Goal: Task Accomplishment & Management: Complete application form

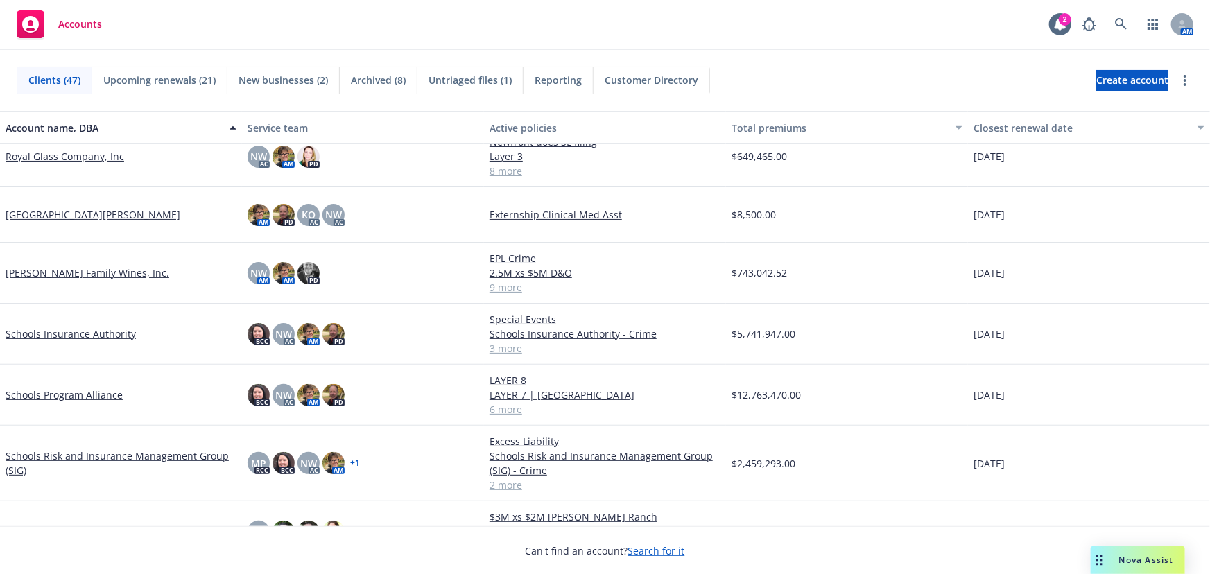
scroll to position [1765, 0]
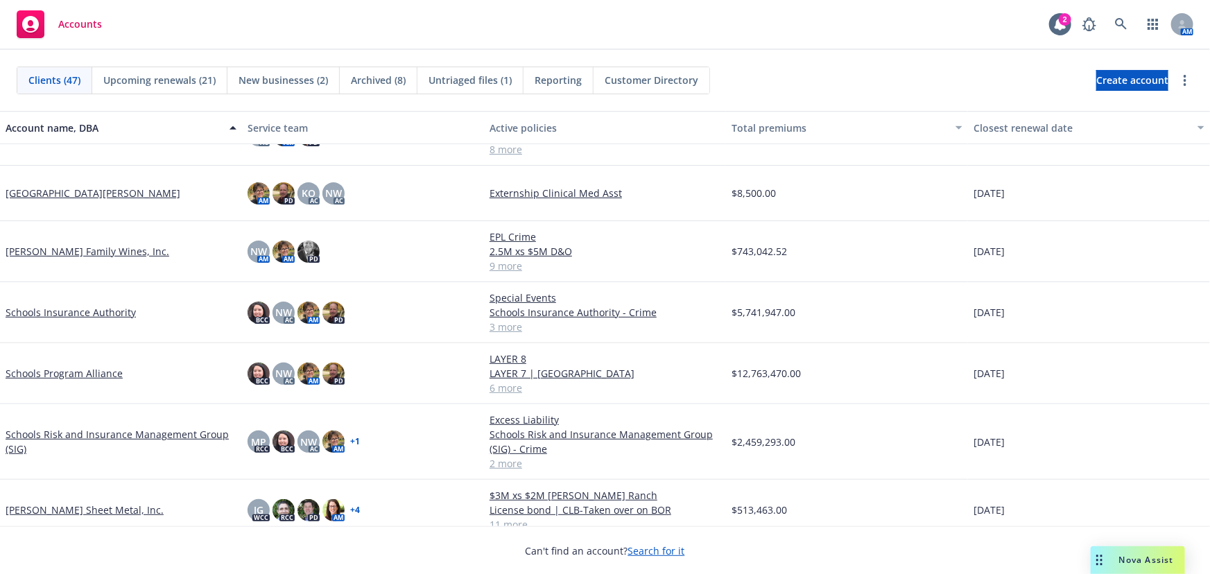
click at [77, 310] on link "Schools Insurance Authority" at bounding box center [71, 312] width 130 height 15
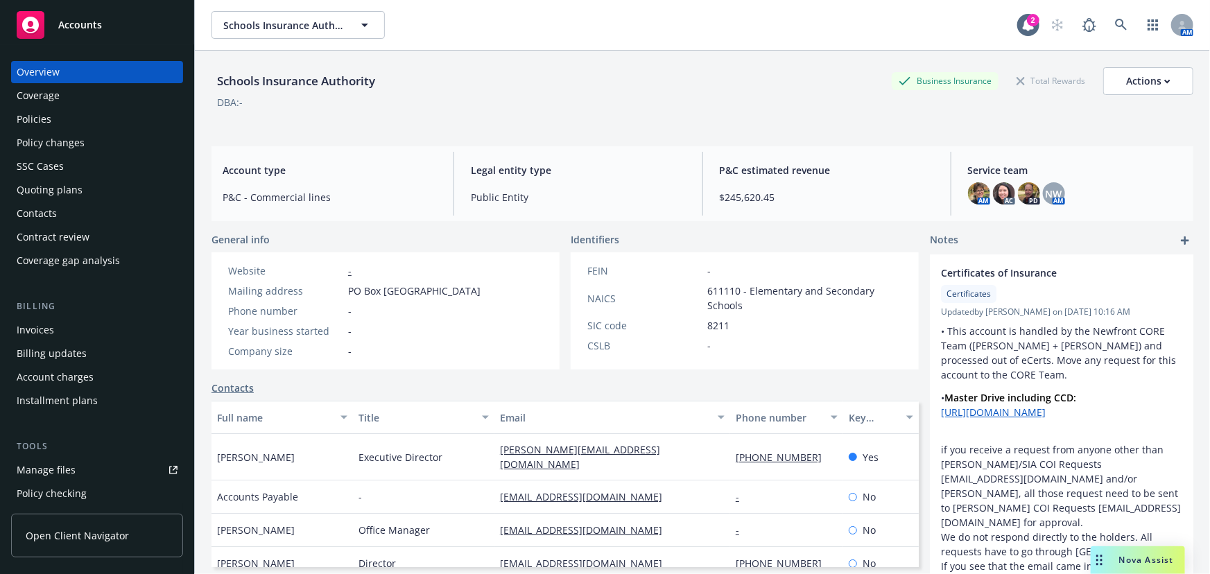
click at [53, 194] on div "Quoting plans" at bounding box center [50, 190] width 66 height 22
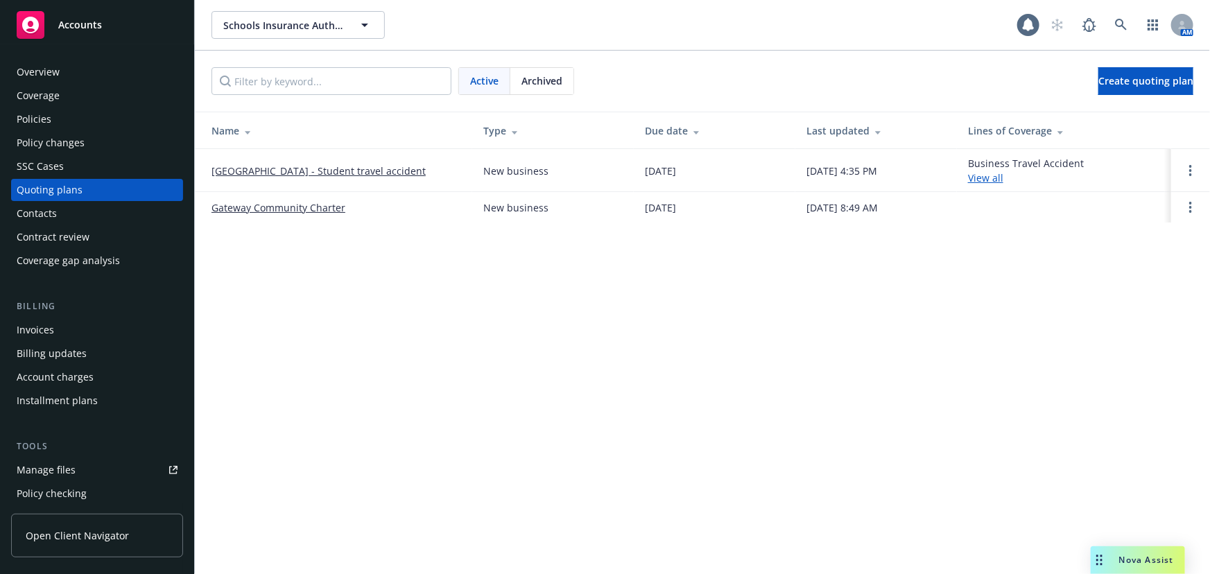
click at [345, 179] on td "[GEOGRAPHIC_DATA] - Student travel accident" at bounding box center [333, 170] width 277 height 43
click at [346, 170] on link "[GEOGRAPHIC_DATA] - Student travel accident" at bounding box center [318, 171] width 214 height 15
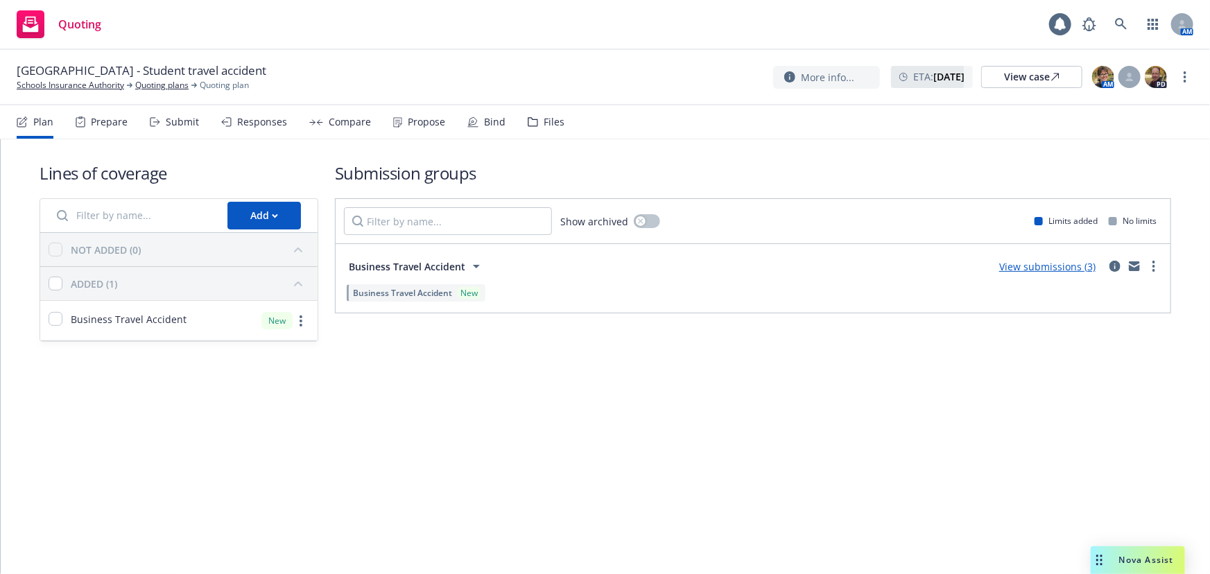
click at [1053, 269] on link "View submissions (3)" at bounding box center [1047, 266] width 96 height 13
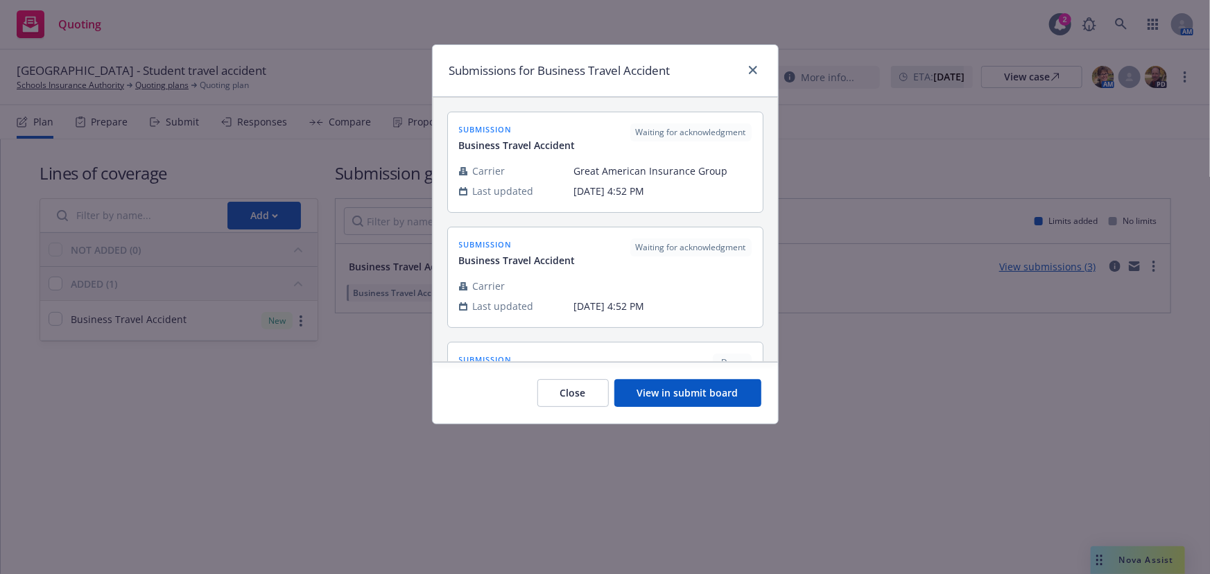
click at [659, 397] on button "View in submit board" at bounding box center [687, 393] width 147 height 28
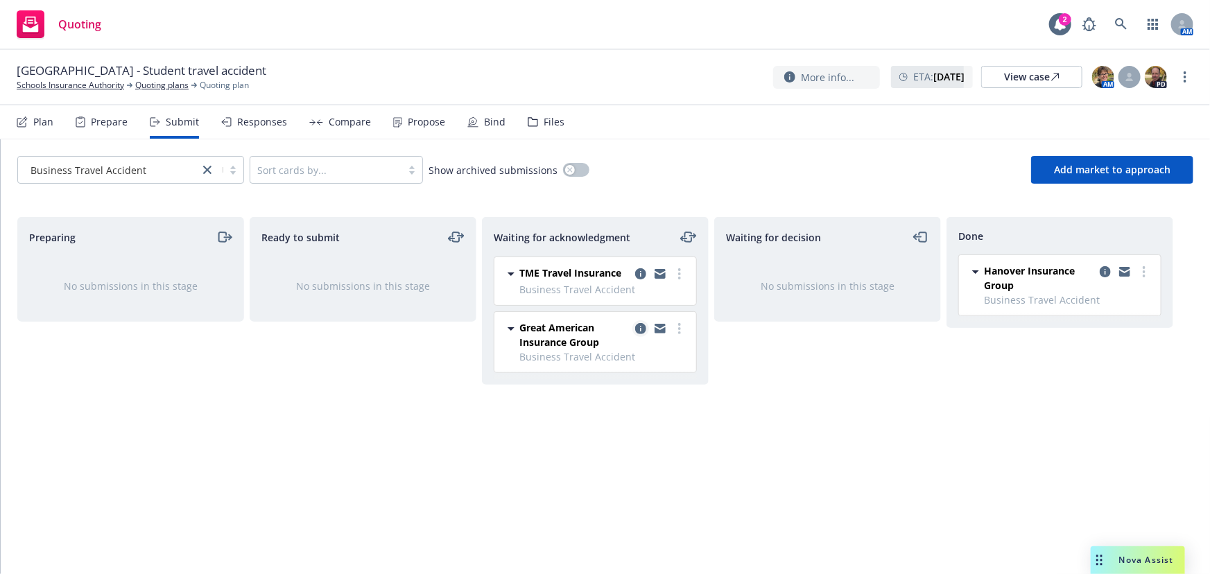
click at [639, 327] on icon "copy logging email" at bounding box center [640, 328] width 11 height 11
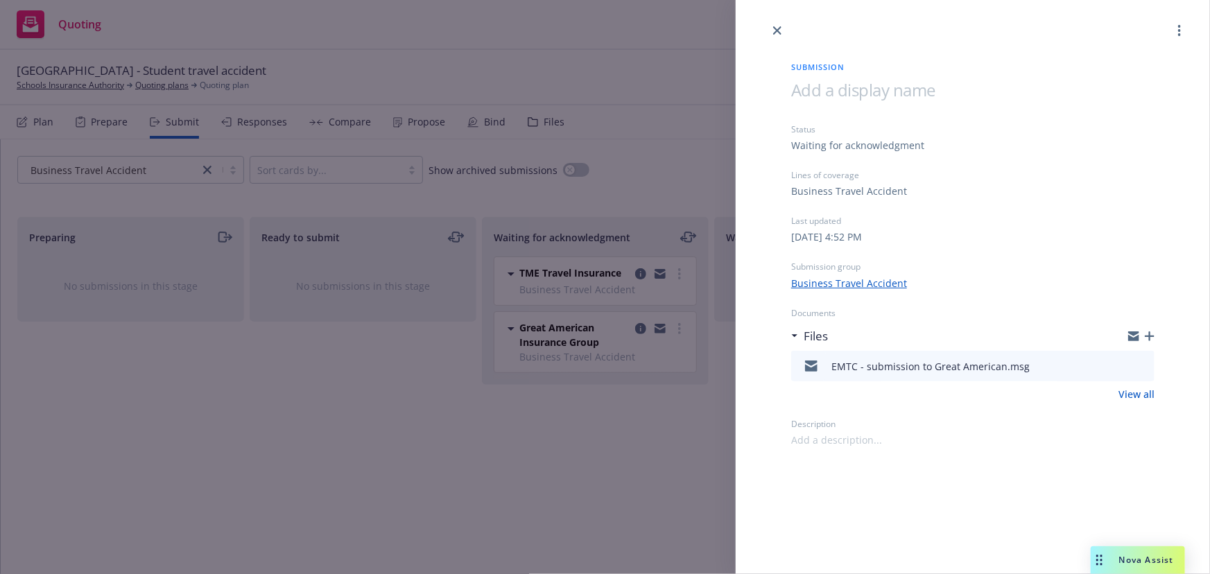
click at [1121, 367] on icon "download file" at bounding box center [1118, 364] width 11 height 11
click at [1151, 337] on icon "button" at bounding box center [1150, 336] width 10 height 10
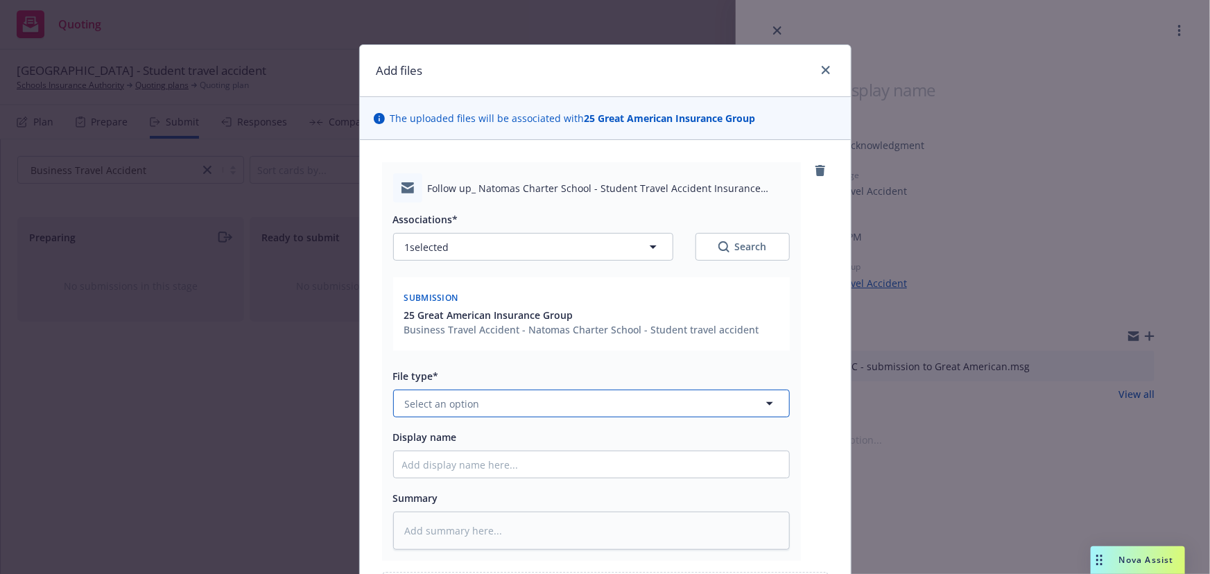
click at [468, 410] on span "Select an option" at bounding box center [442, 404] width 75 height 15
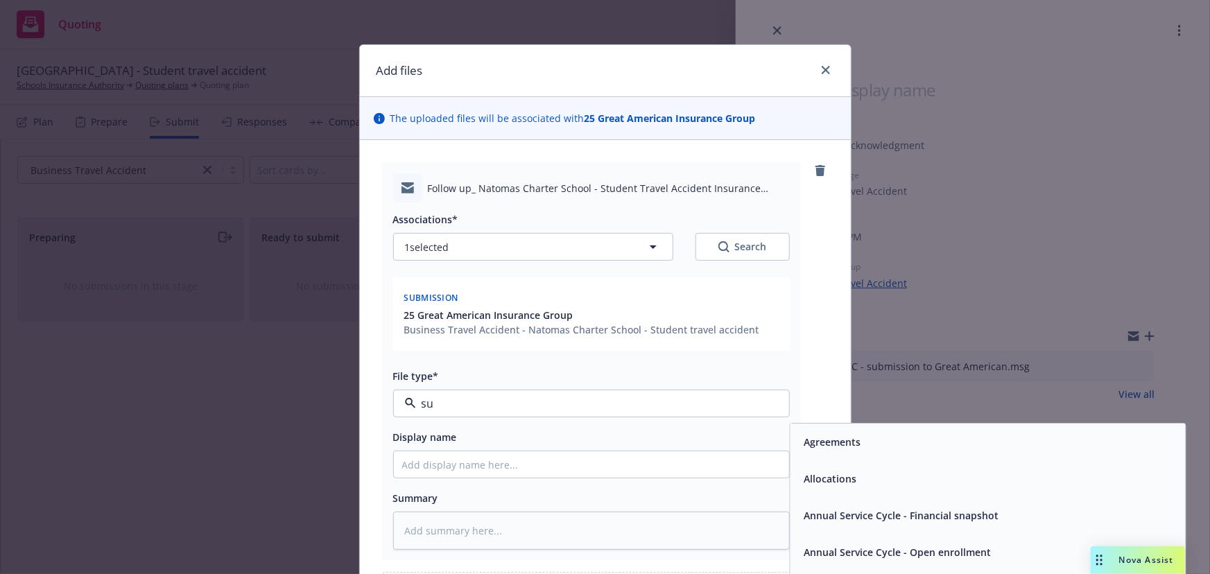
type input "sub"
click at [833, 474] on span "Submission" at bounding box center [831, 479] width 55 height 15
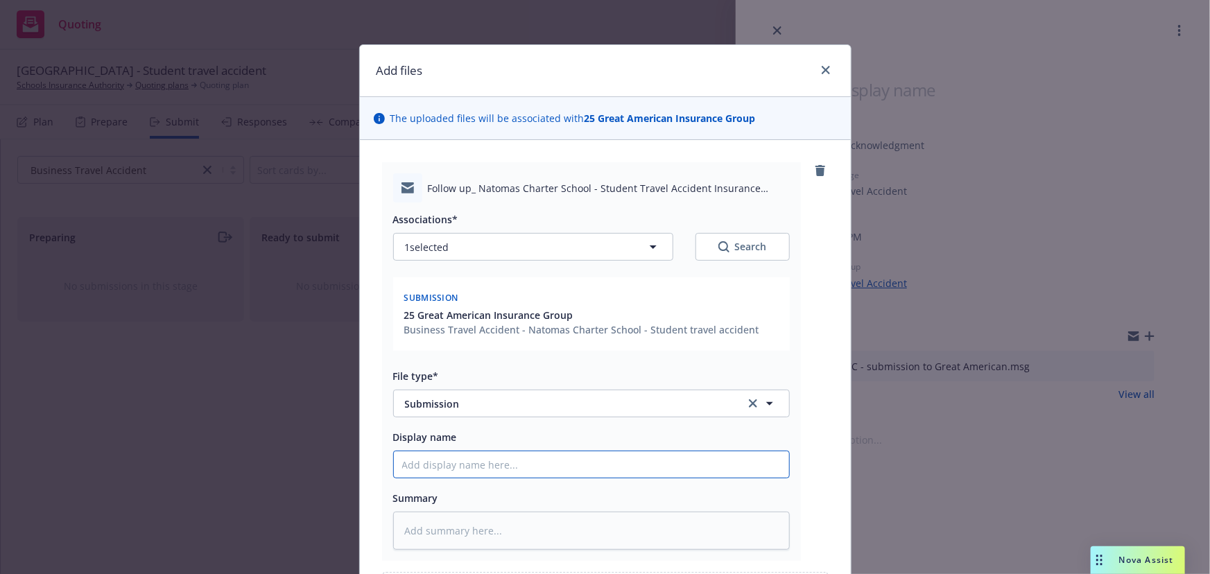
click at [515, 465] on input "Display name" at bounding box center [591, 464] width 395 height 26
type textarea "x"
type input "E"
type textarea "x"
type input "EM"
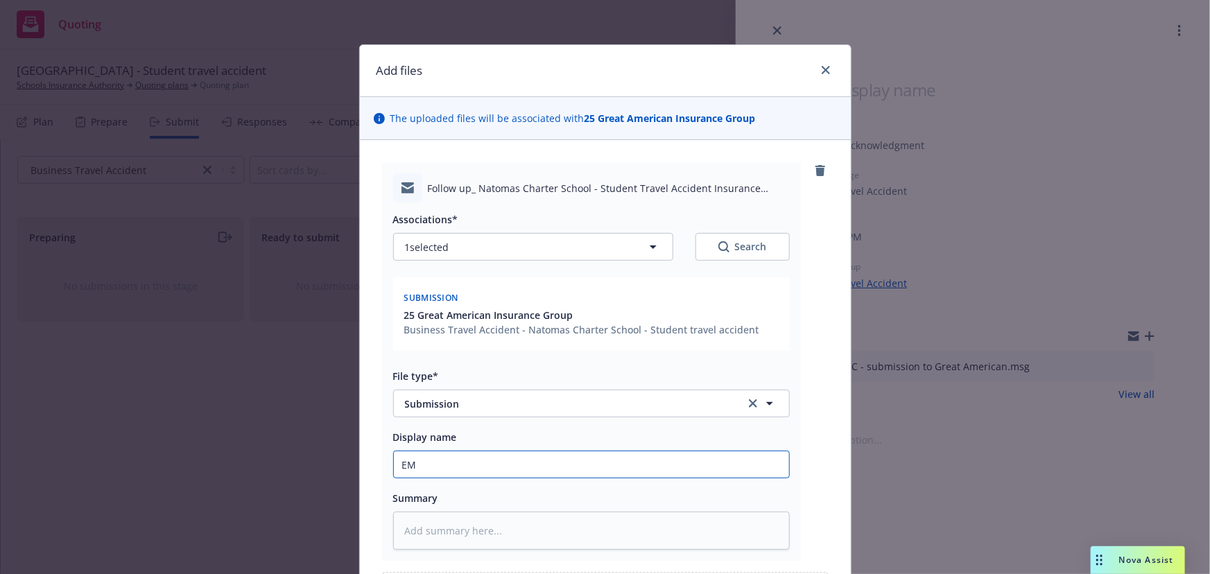
type textarea "x"
type input "EMT"
type textarea "x"
type input "EMTC"
type textarea "x"
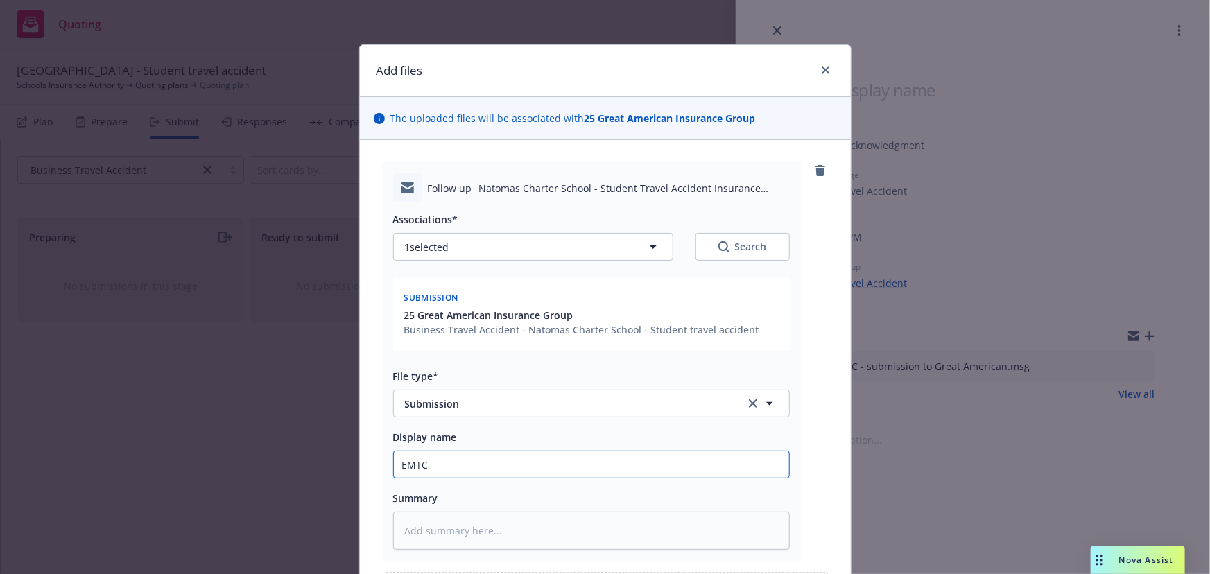
type input "EMTC"
type textarea "x"
type input "EMTC -"
type textarea "x"
type input "EMTC -"
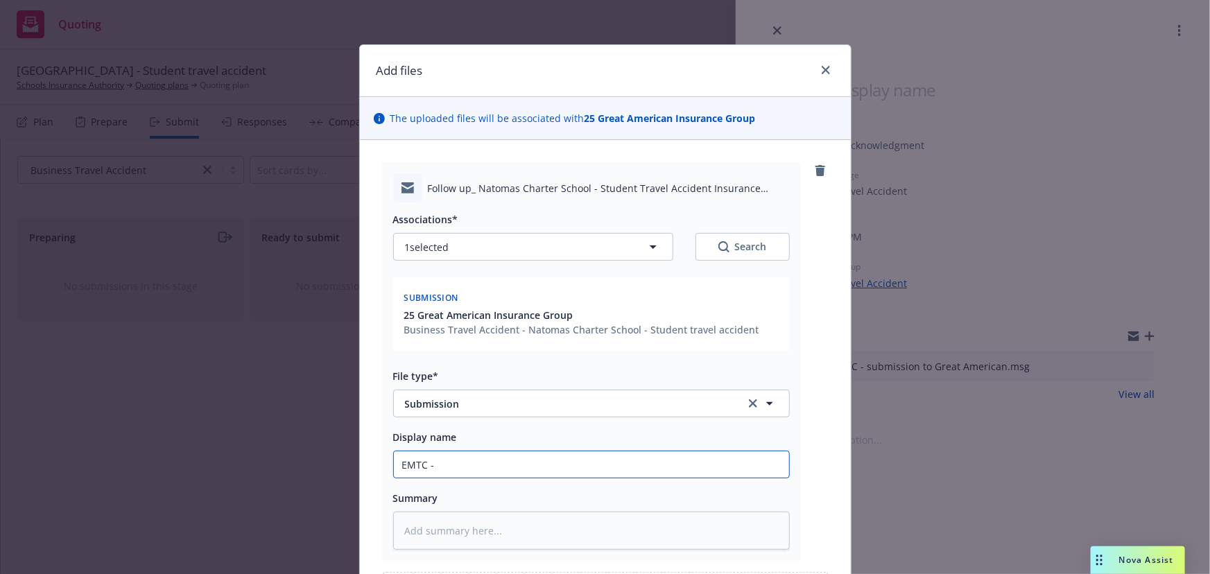
type textarea "x"
type input "EMTC - f"
type textarea "x"
type input "EMTC - f/"
type textarea "x"
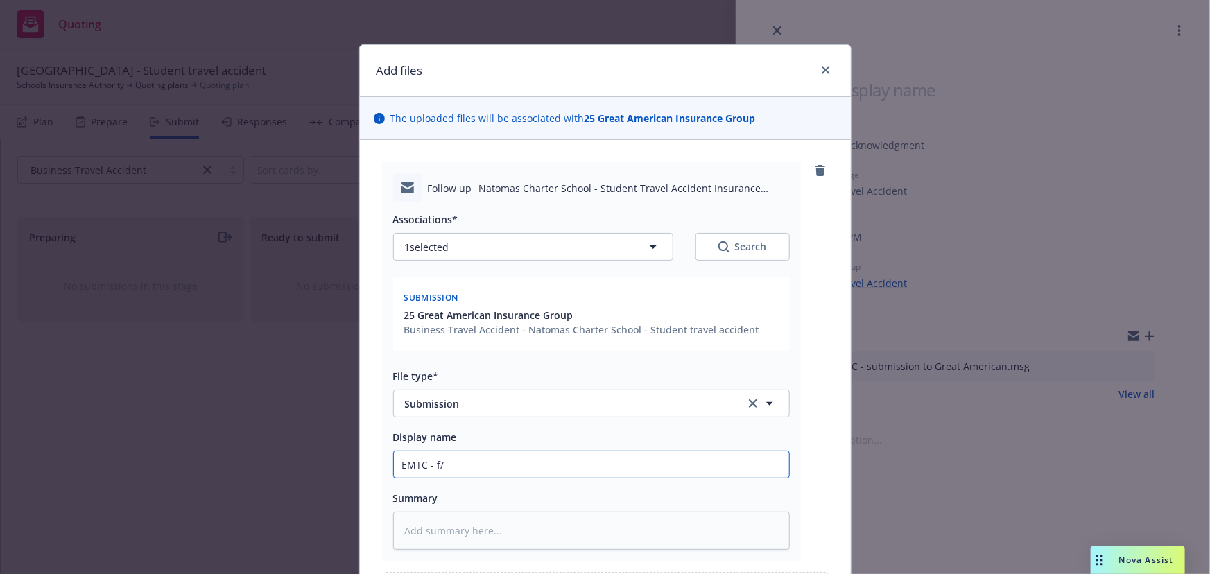
type input "EMTC - f/u"
type textarea "x"
type input "EMTC - f/u"
type textarea "x"
type input "EMTC - f/u f"
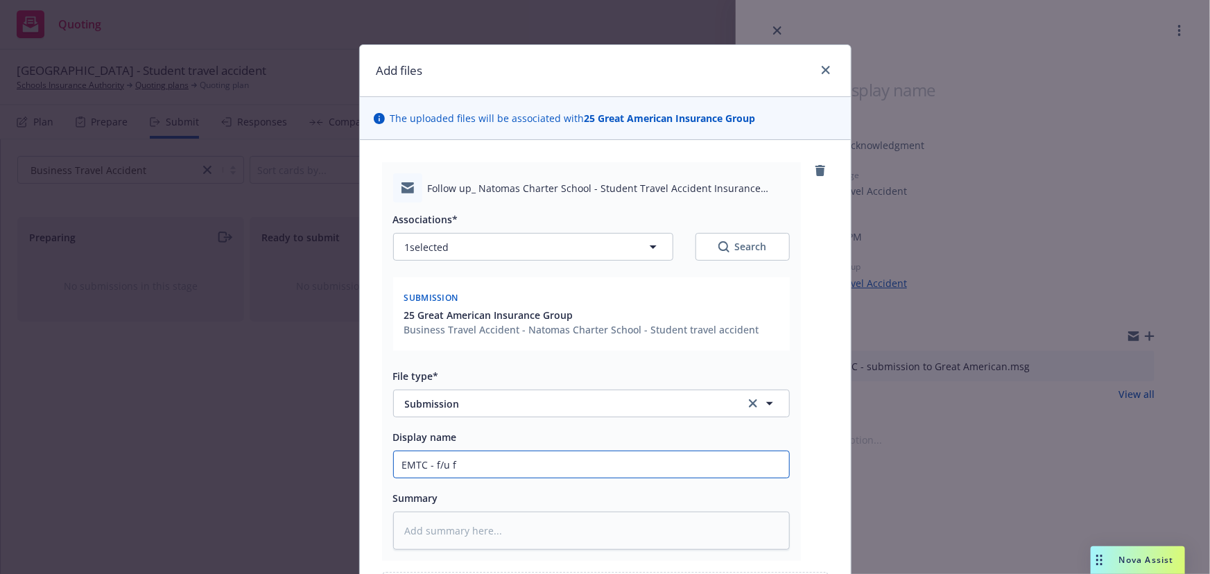
type textarea "x"
type input "EMTC - f/u fo"
type textarea "x"
type input "EMTC - f/u for"
type textarea "x"
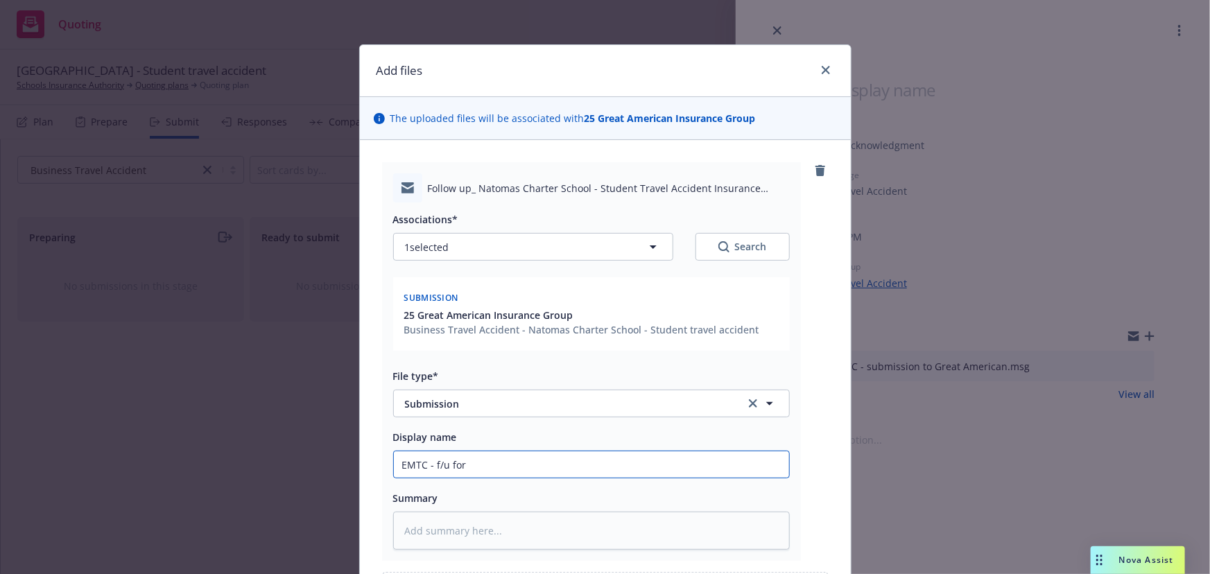
type input "EMTC - f/u for"
type textarea "x"
type input "EMTC - f/u for qu"
type textarea "x"
type input "EMTC - f/u for quo"
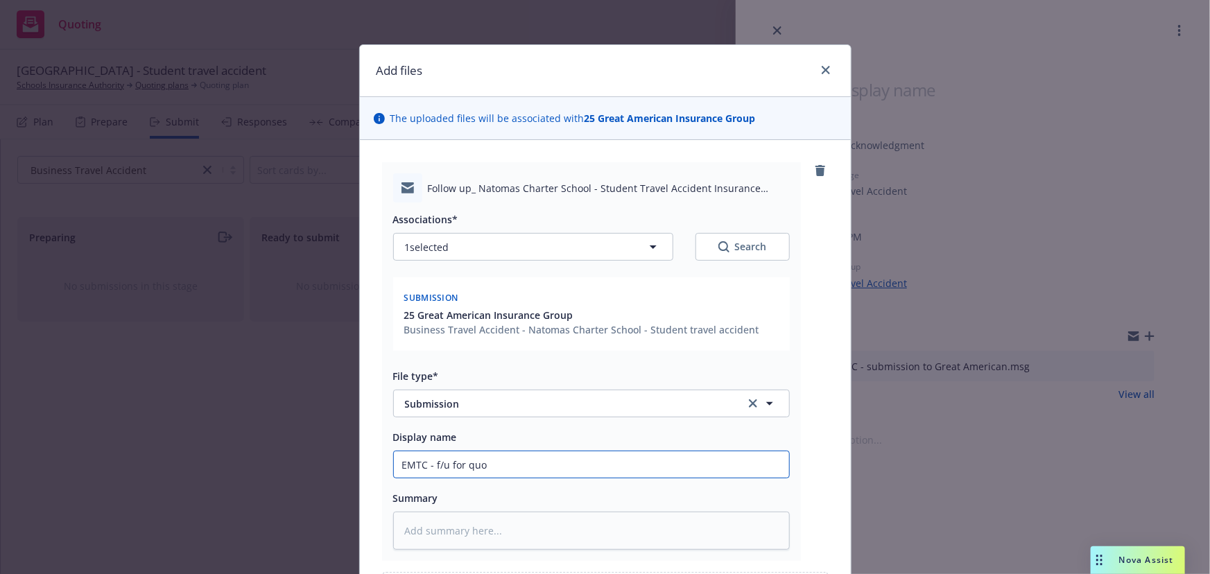
type textarea "x"
type input "EMTC - f/u for quot"
type textarea "x"
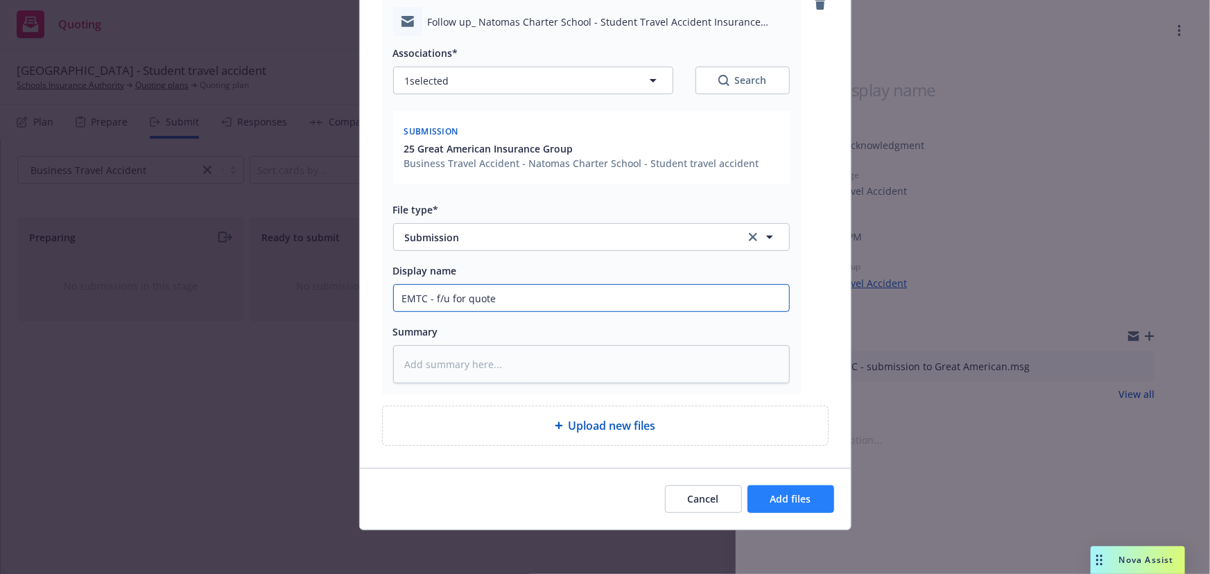
type input "EMTC - f/u for quote"
click at [778, 504] on span "Add files" at bounding box center [790, 498] width 41 height 13
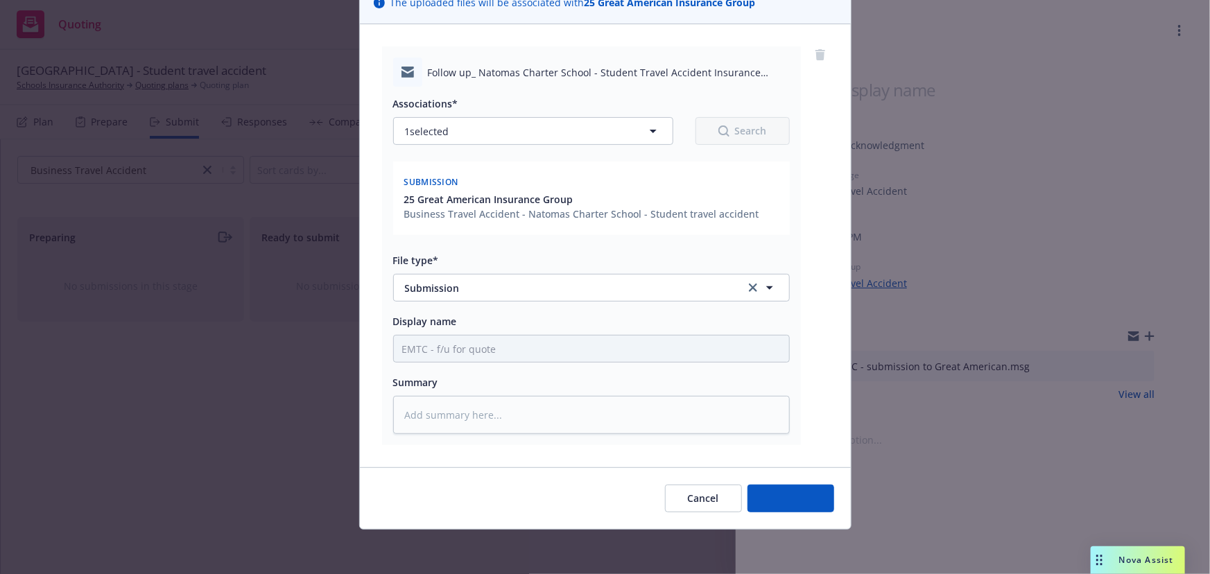
scroll to position [115, 0]
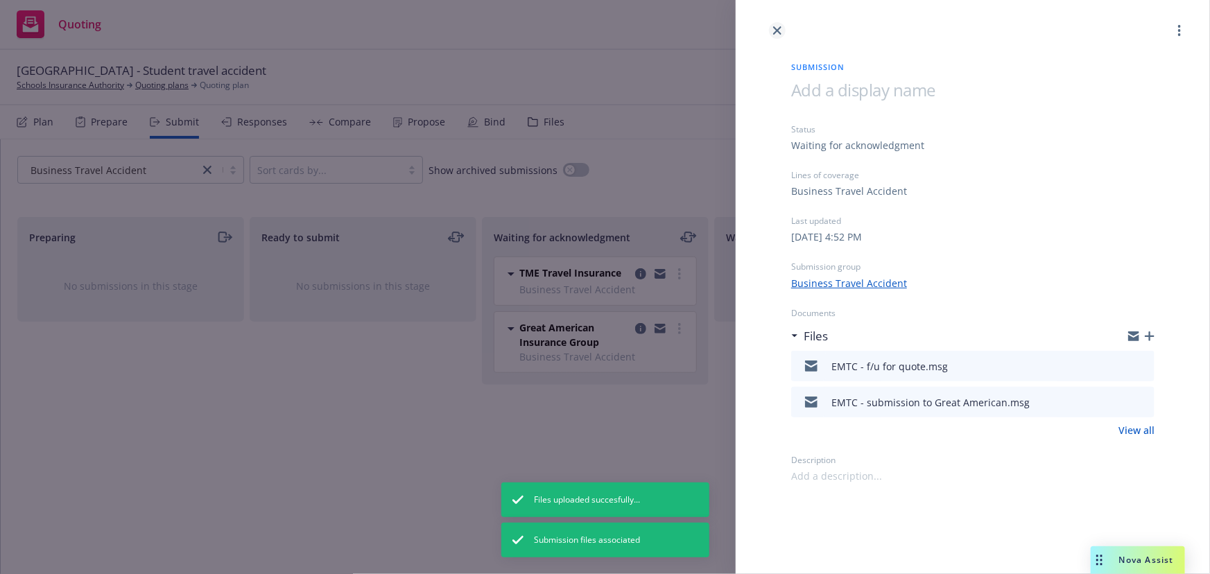
click at [776, 30] on icon "close" at bounding box center [777, 30] width 8 height 8
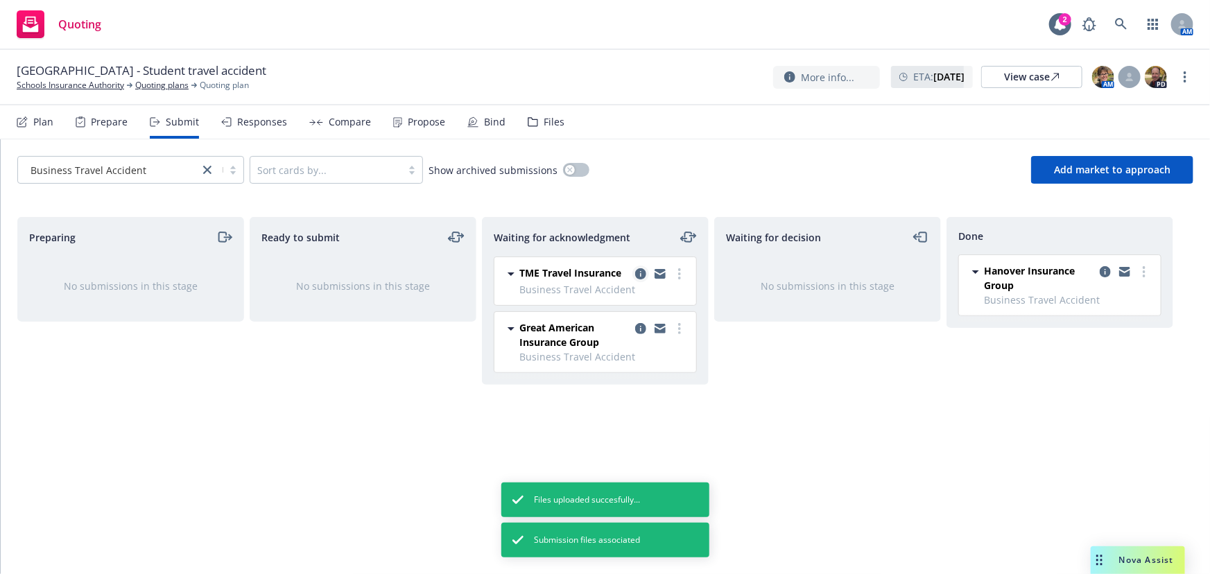
click at [637, 272] on icon "copy logging email" at bounding box center [640, 273] width 11 height 11
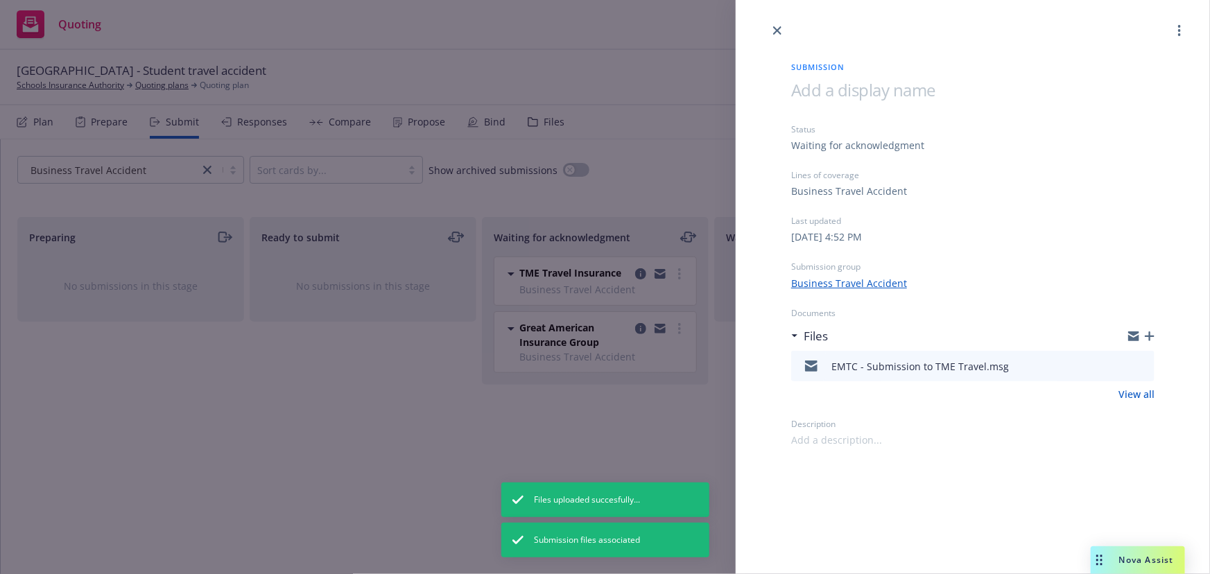
click at [1117, 368] on icon "download file" at bounding box center [1118, 364] width 11 height 11
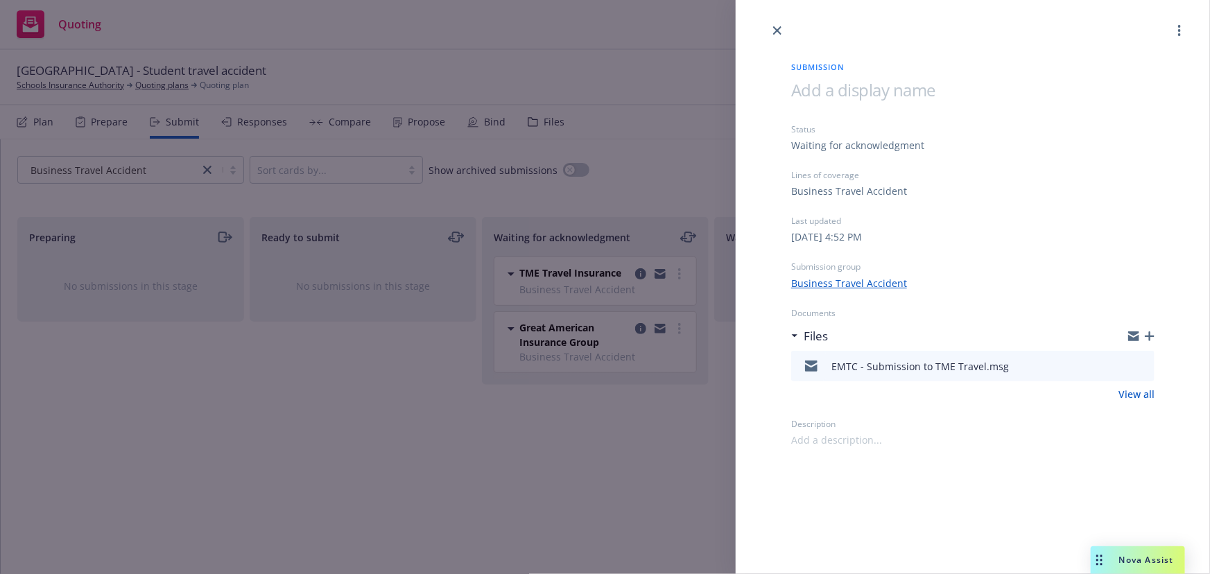
click at [1151, 334] on icon "button" at bounding box center [1150, 336] width 10 height 10
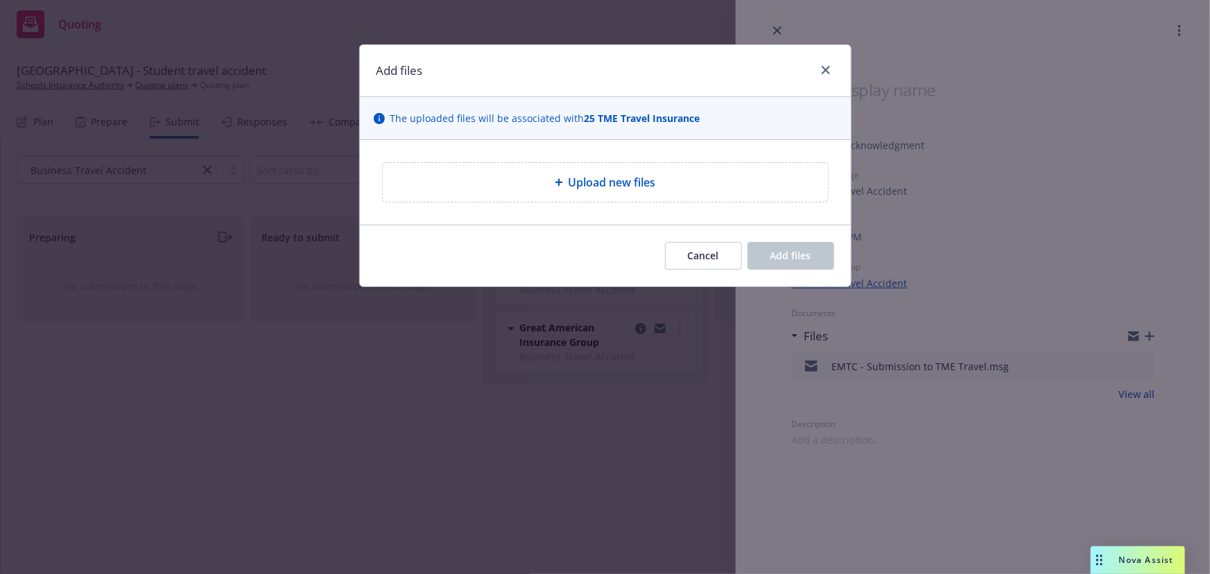
type textarea "x"
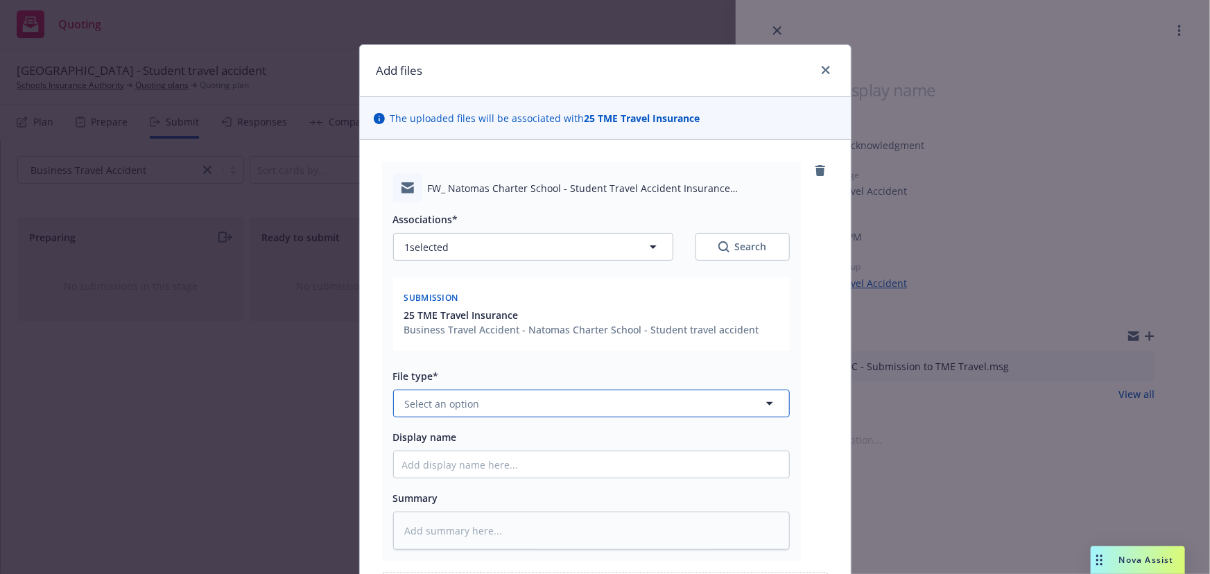
click at [471, 406] on span "Select an option" at bounding box center [442, 404] width 75 height 15
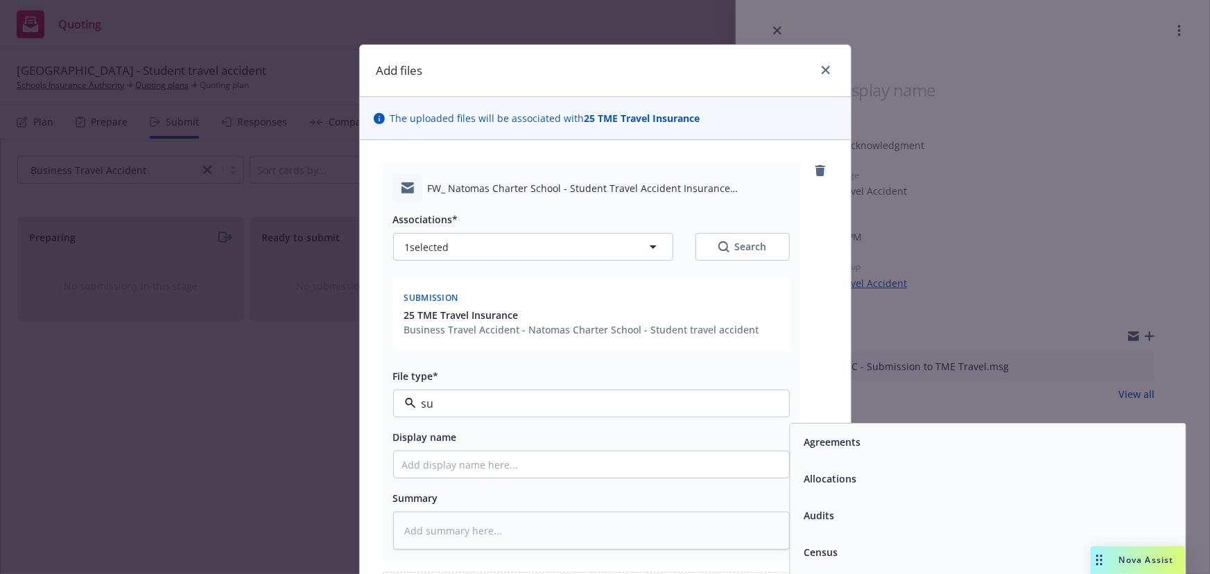
type input "sub"
click at [864, 492] on div "Submission" at bounding box center [987, 479] width 395 height 37
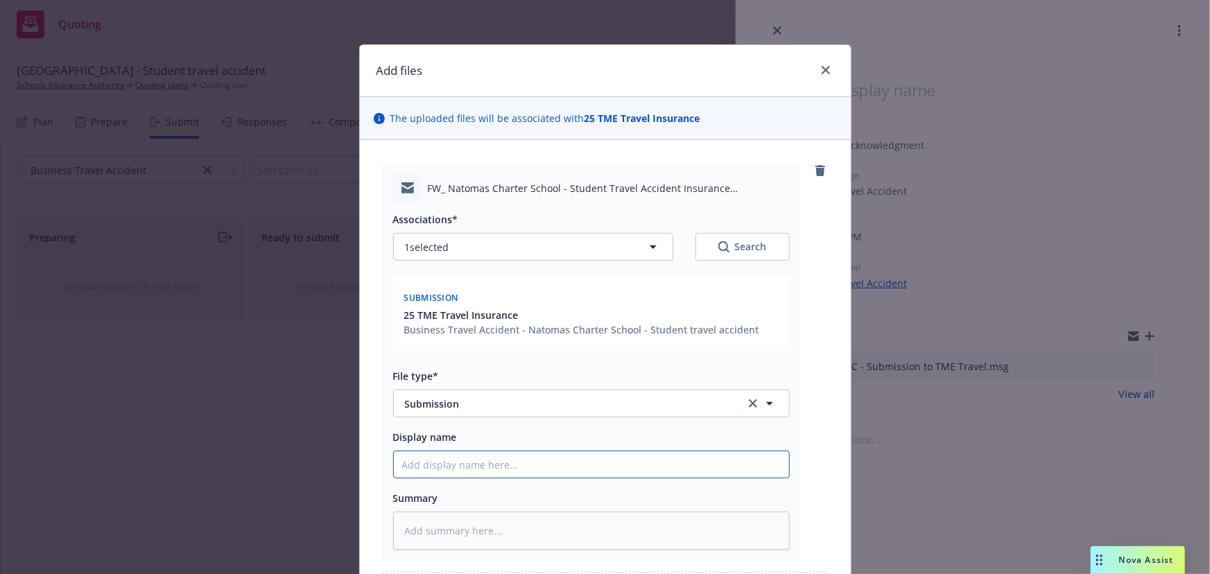
click at [473, 476] on input "Display name" at bounding box center [591, 464] width 395 height 26
type textarea "x"
type input "E"
type textarea "x"
type input "EM"
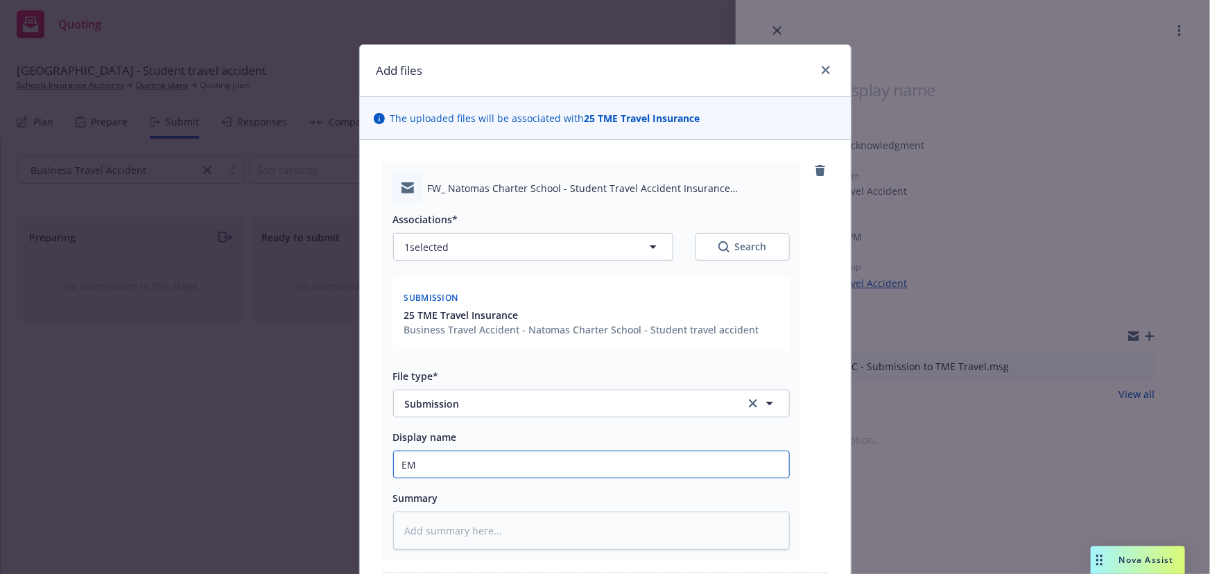
type textarea "x"
type input "EMT"
type textarea "x"
type input "EMTC"
type textarea "x"
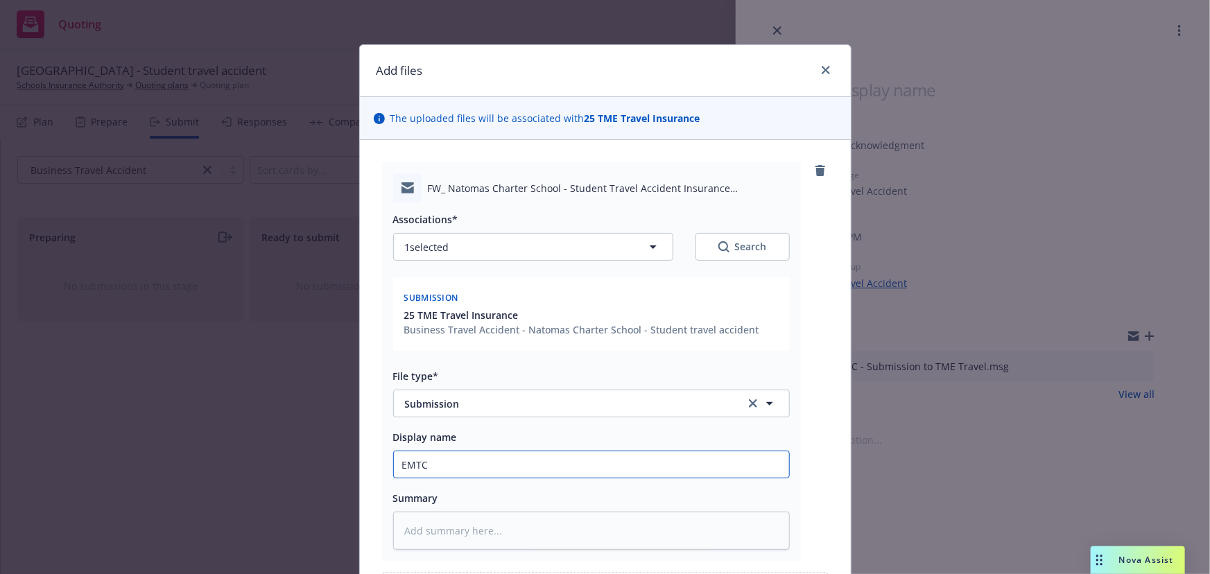
type input "EMTC"
type textarea "x"
type input "EMTC -"
type textarea "x"
type input "EMTC -"
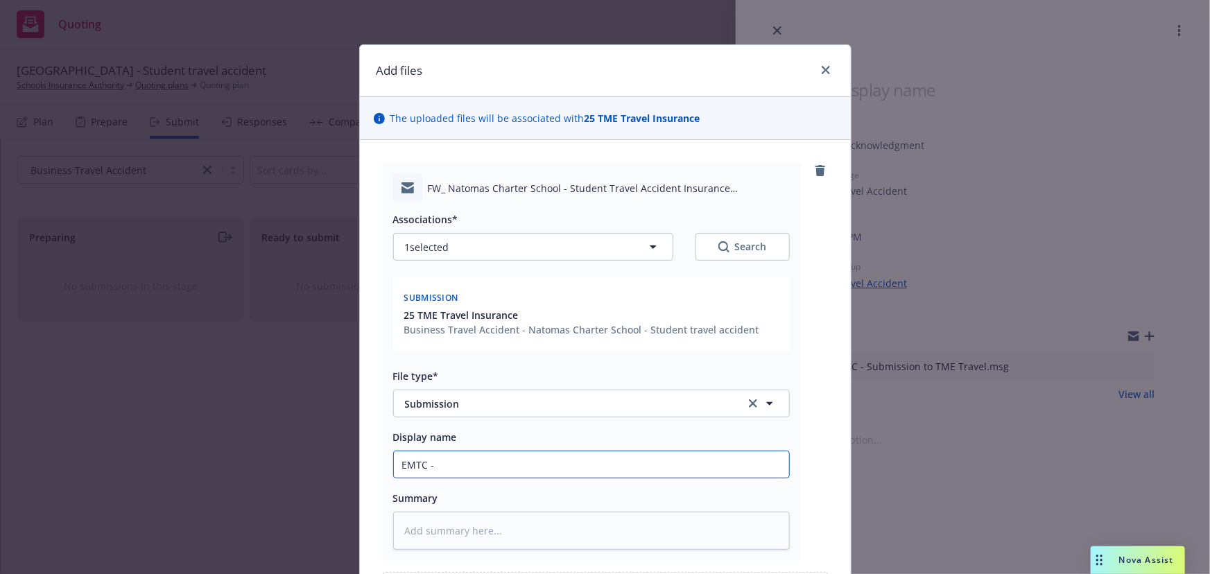
type textarea "x"
type input "EMTC - f"
type textarea "x"
type input "EMTC - fo"
type textarea "x"
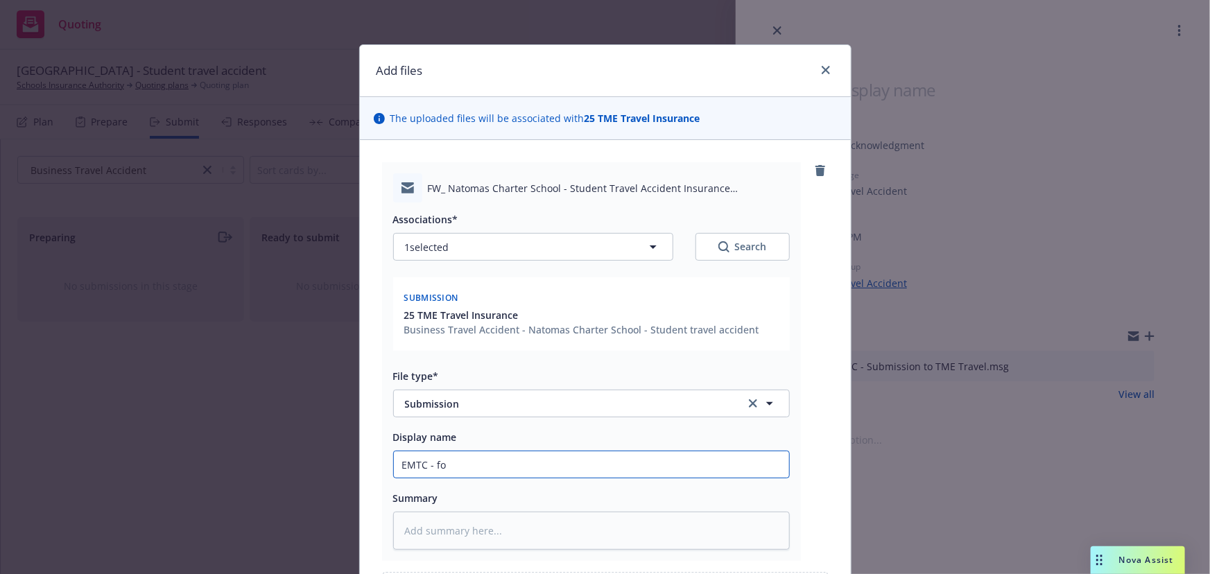
type input "EMTC - fol"
type textarea "x"
type input "EMTC - foll"
type textarea "x"
type input "EMTC - follo"
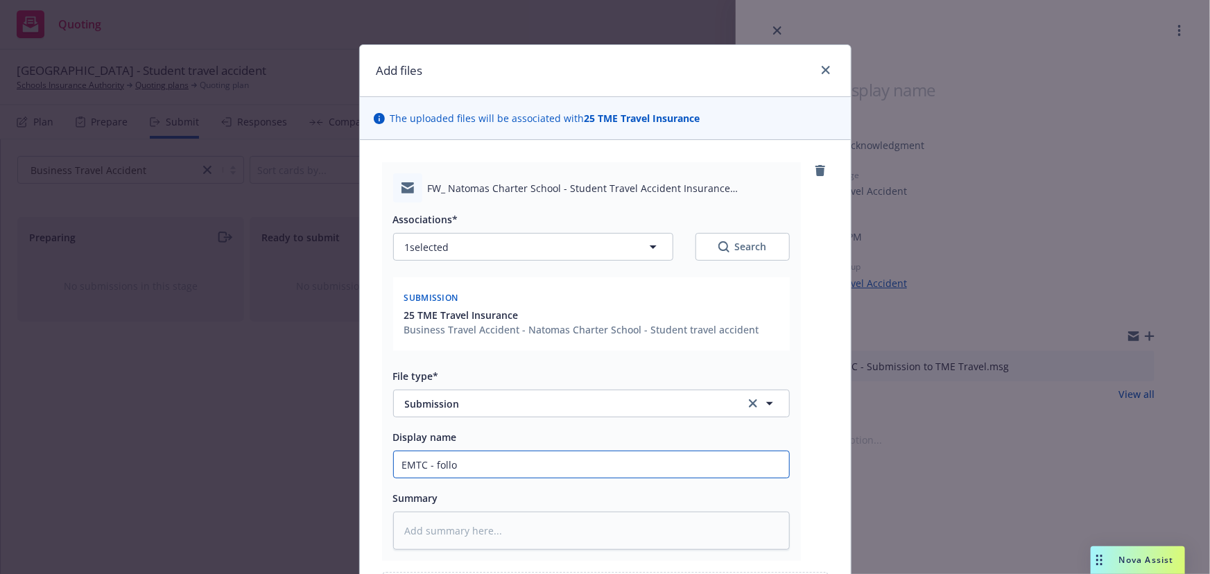
type textarea "x"
type input "EMTC - follow"
type textarea "x"
type input "EMTC - follow"
type textarea "x"
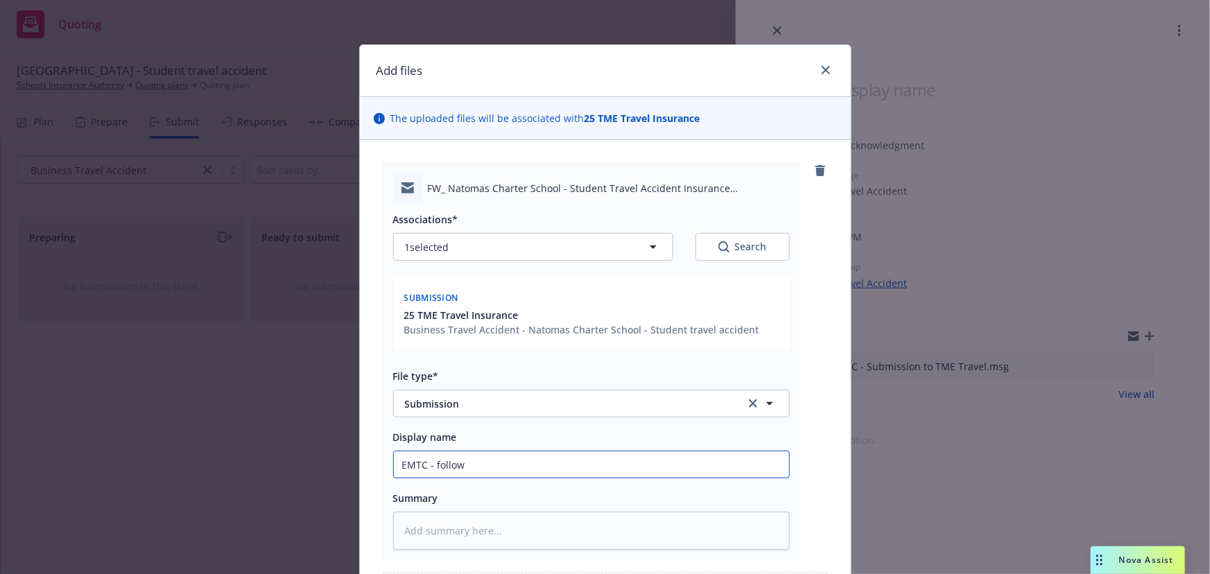
type input "EMTC - follow u"
type textarea "x"
type input "EMTC - follow up"
type textarea "x"
type input "EMTC - follow up"
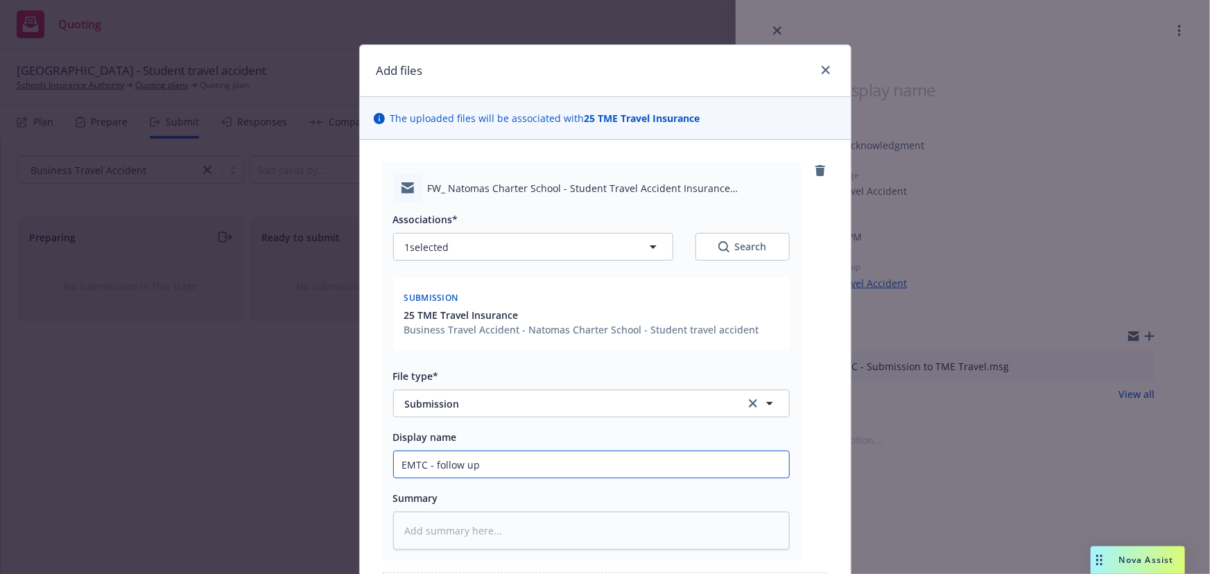
type textarea "x"
type input "EMTC - follow up f"
type textarea "x"
type input "EMTC - follow up fo"
type textarea "x"
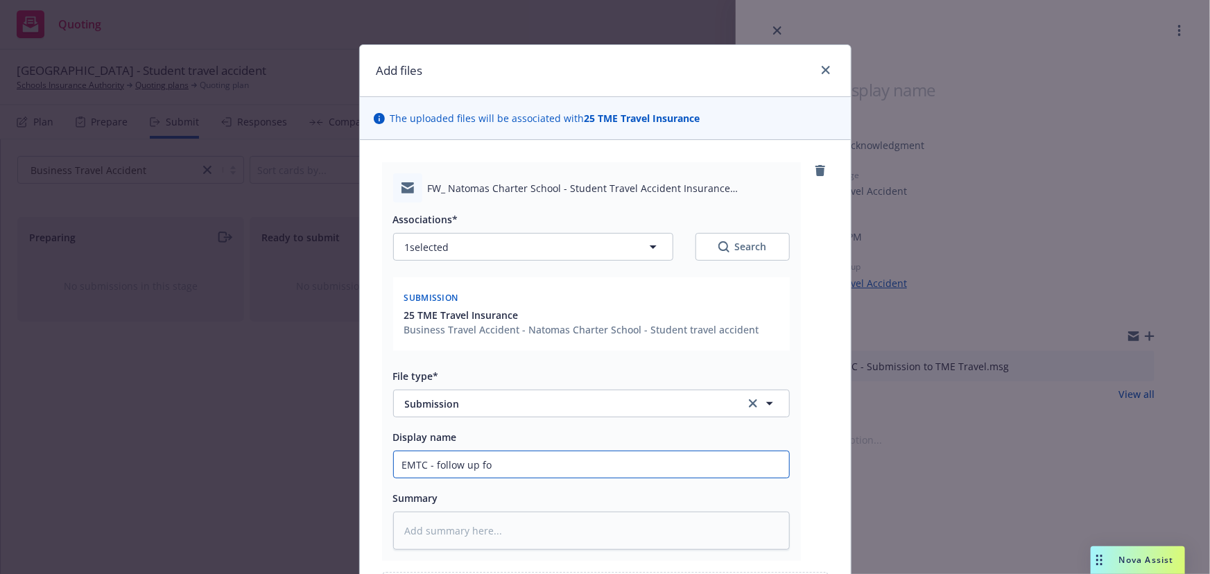
type input "EMTC - follow up for"
type textarea "x"
type input "EMTC - follow up for"
type textarea "x"
type input "EMTC - follow up for qu"
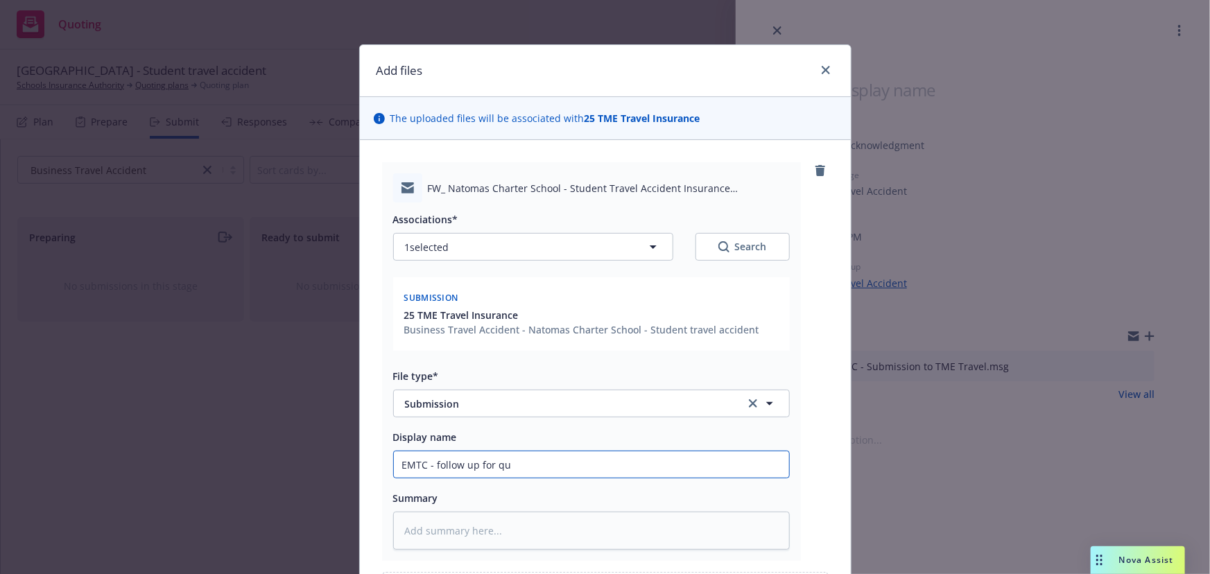
type textarea "x"
type input "EMTC - follow up for quo"
type textarea "x"
type input "EMTC - follow up for quote"
type textarea "x"
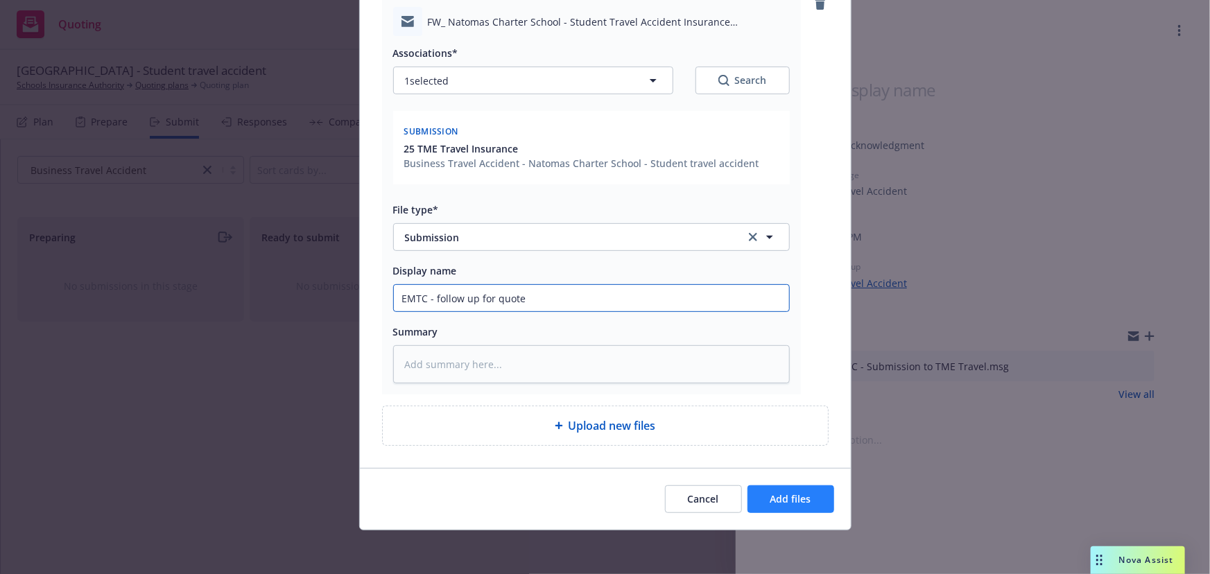
type input "EMTC - follow up for quote"
click at [776, 501] on span "Add files" at bounding box center [790, 498] width 41 height 13
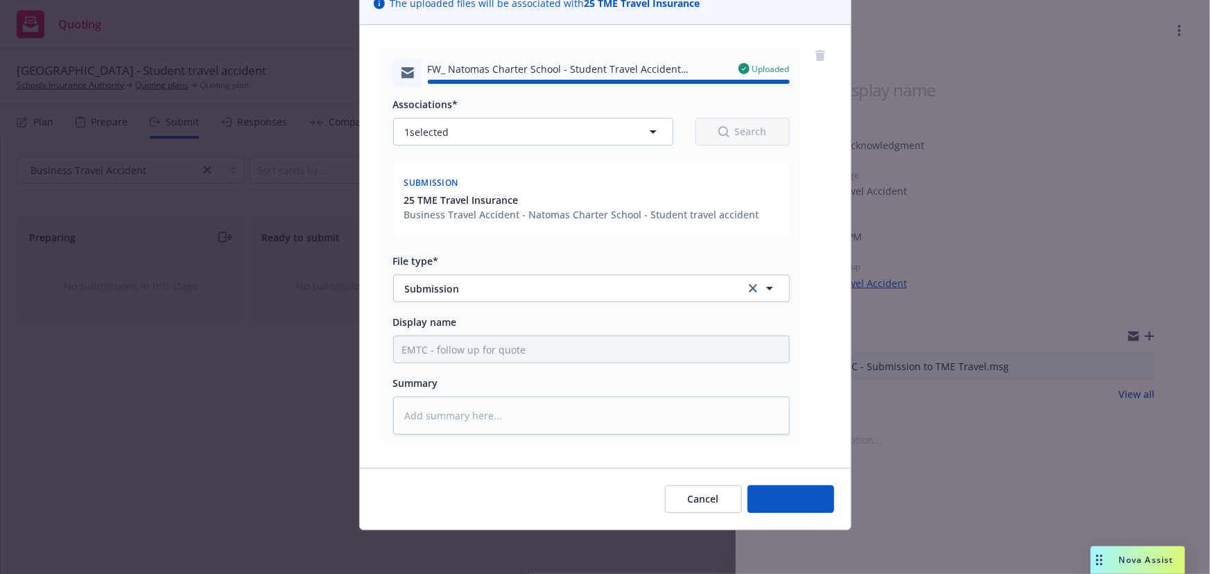
type textarea "x"
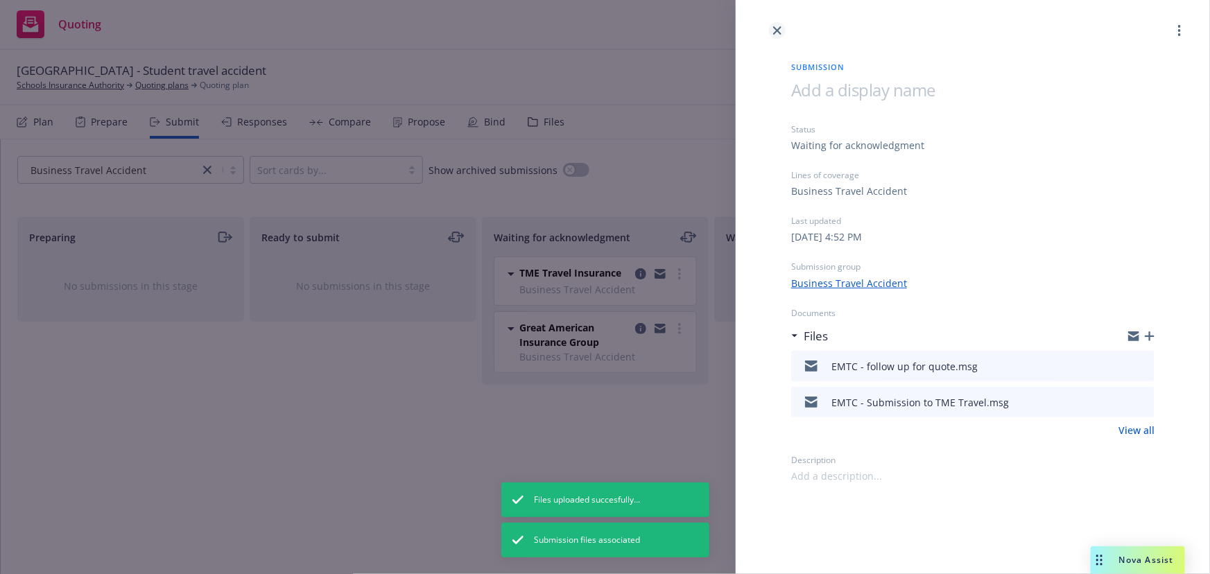
click at [775, 31] on icon "close" at bounding box center [777, 30] width 8 height 8
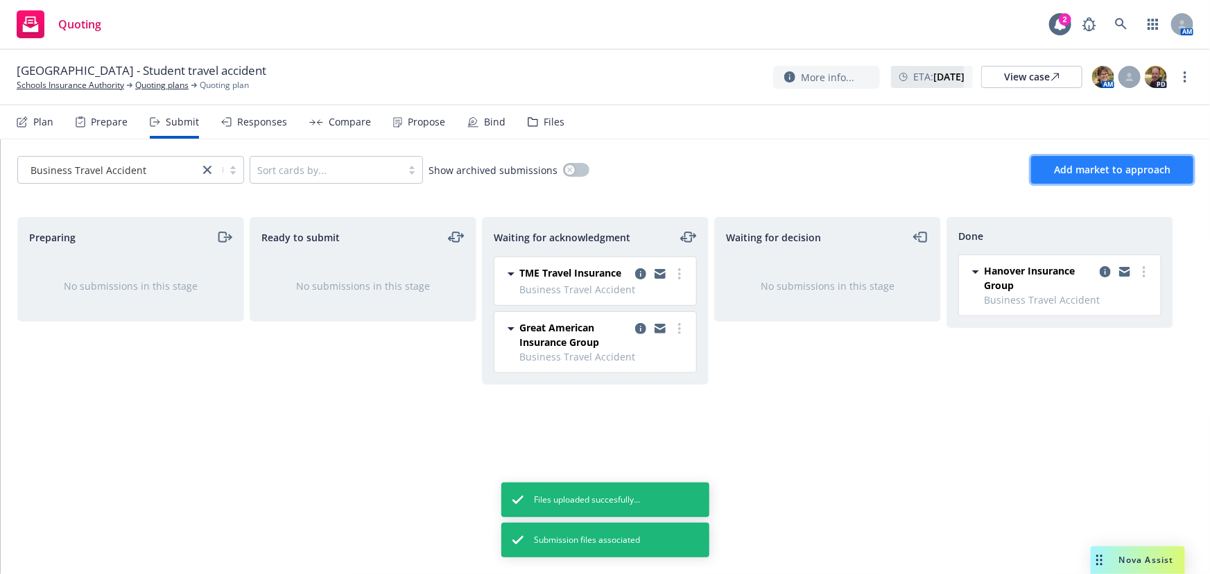
click at [1084, 173] on span "Add market to approach" at bounding box center [1112, 169] width 116 height 13
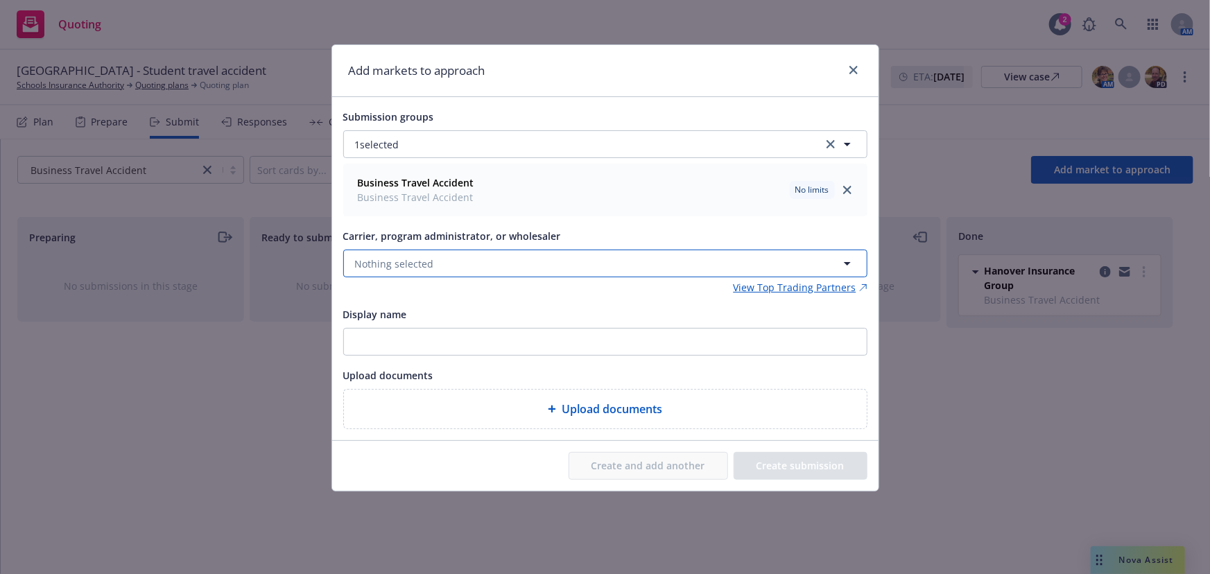
click at [569, 274] on button "Nothing selected" at bounding box center [605, 264] width 524 height 28
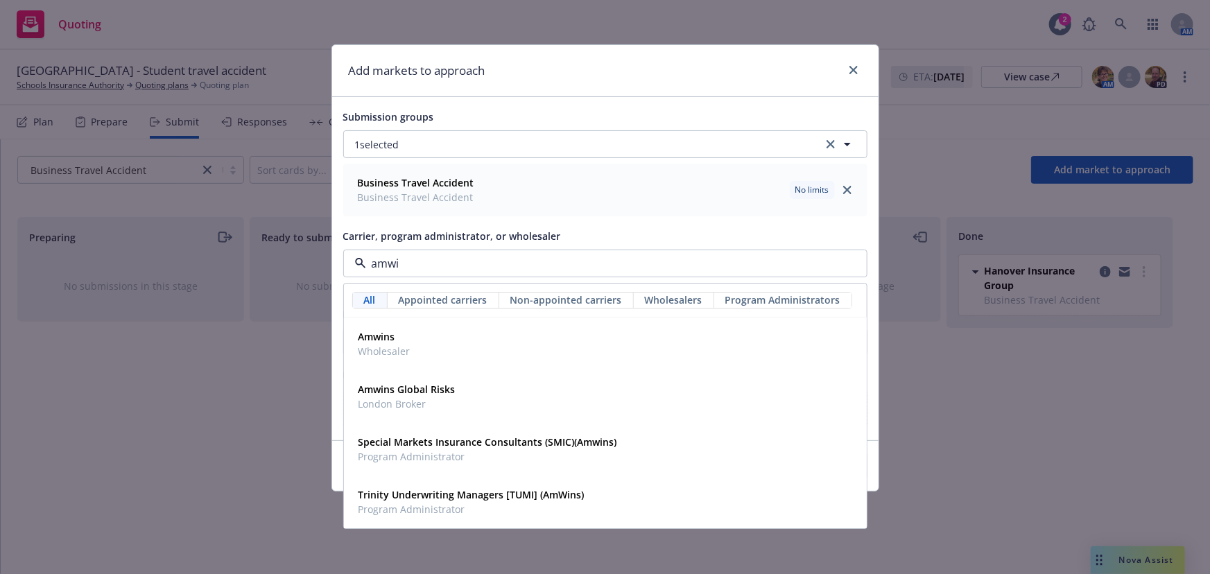
type input "amwin"
click at [422, 346] on div "Amwins Wholesaler" at bounding box center [605, 344] width 505 height 35
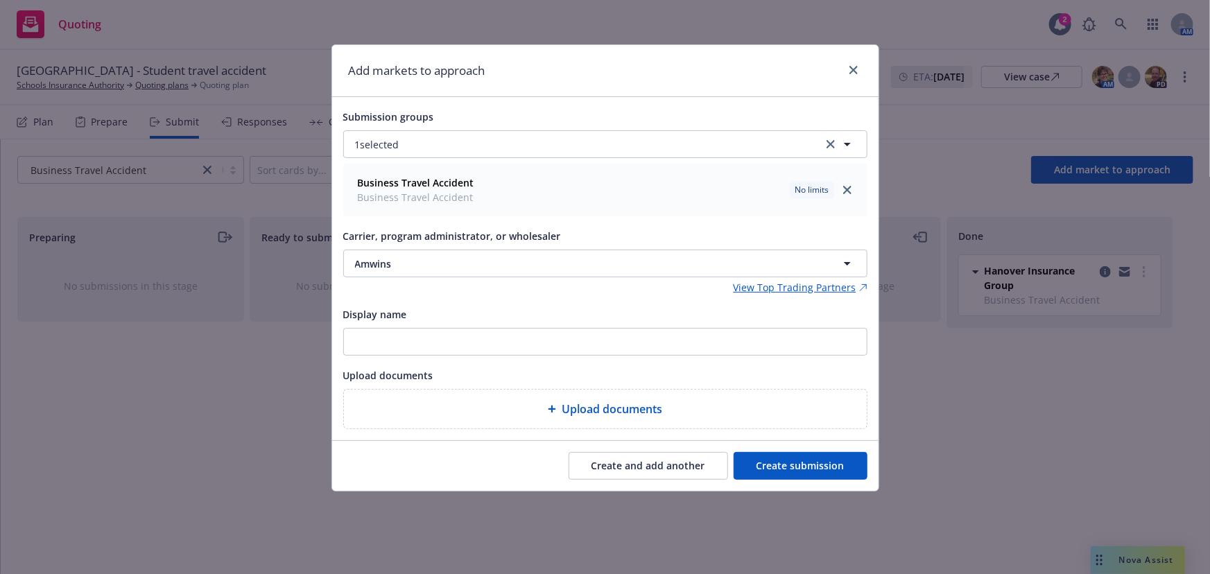
type textarea "x"
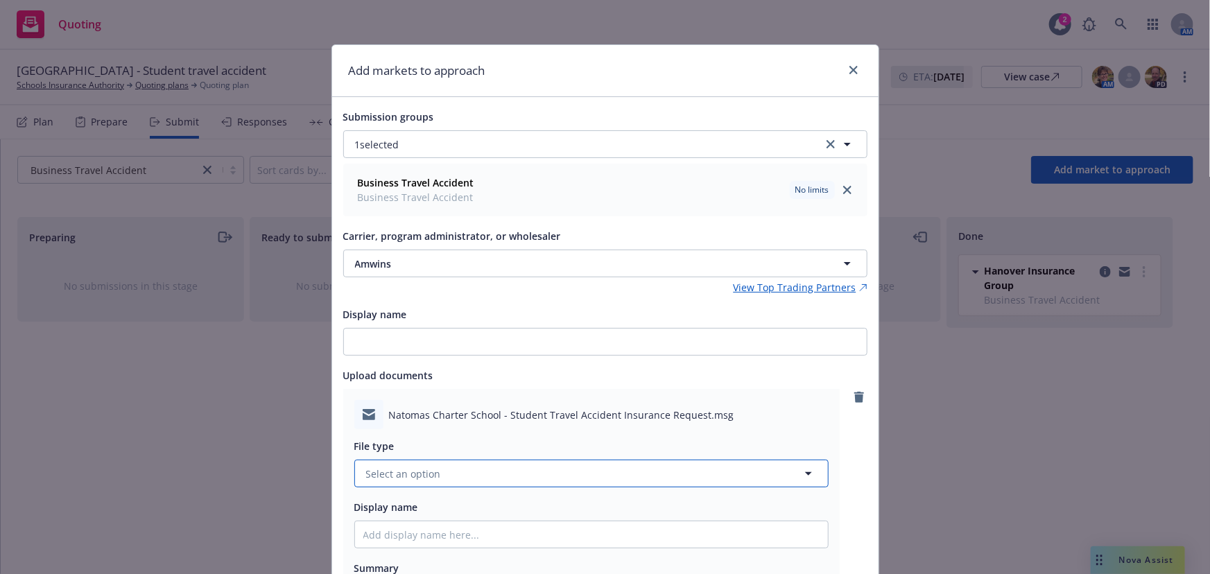
click at [423, 478] on span "Select an option" at bounding box center [403, 474] width 75 height 15
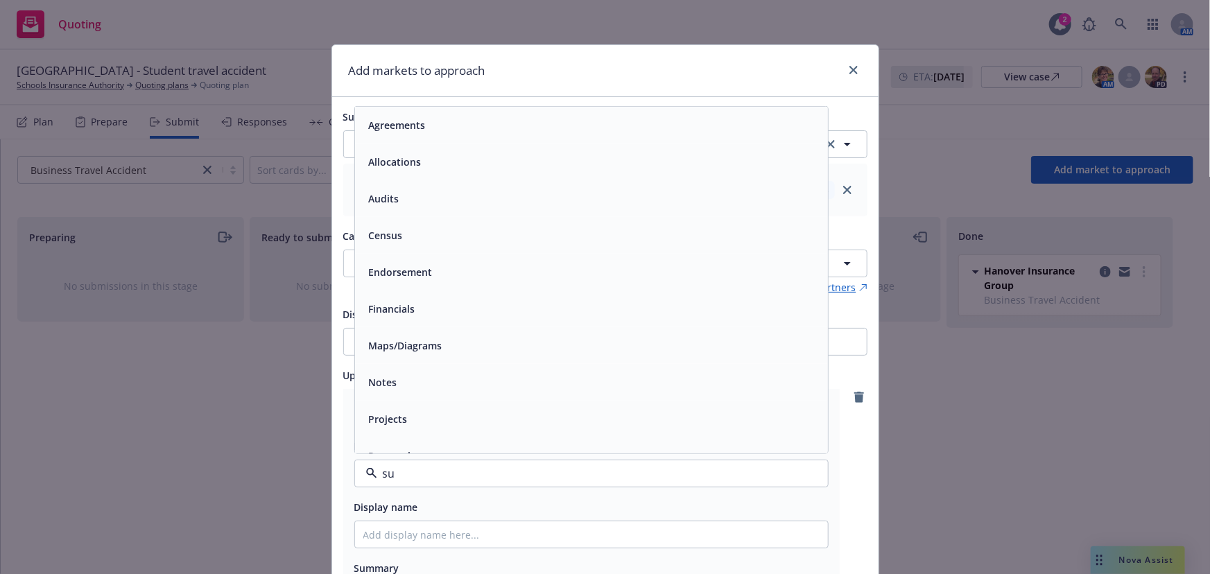
type input "sub"
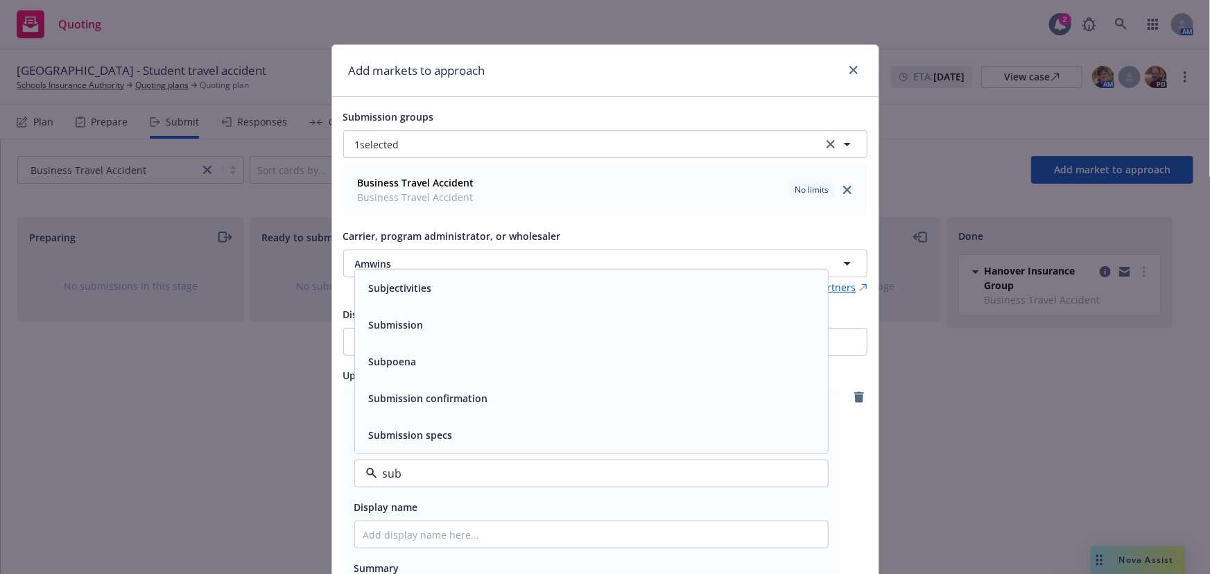
click at [407, 338] on div "Submission" at bounding box center [591, 324] width 473 height 37
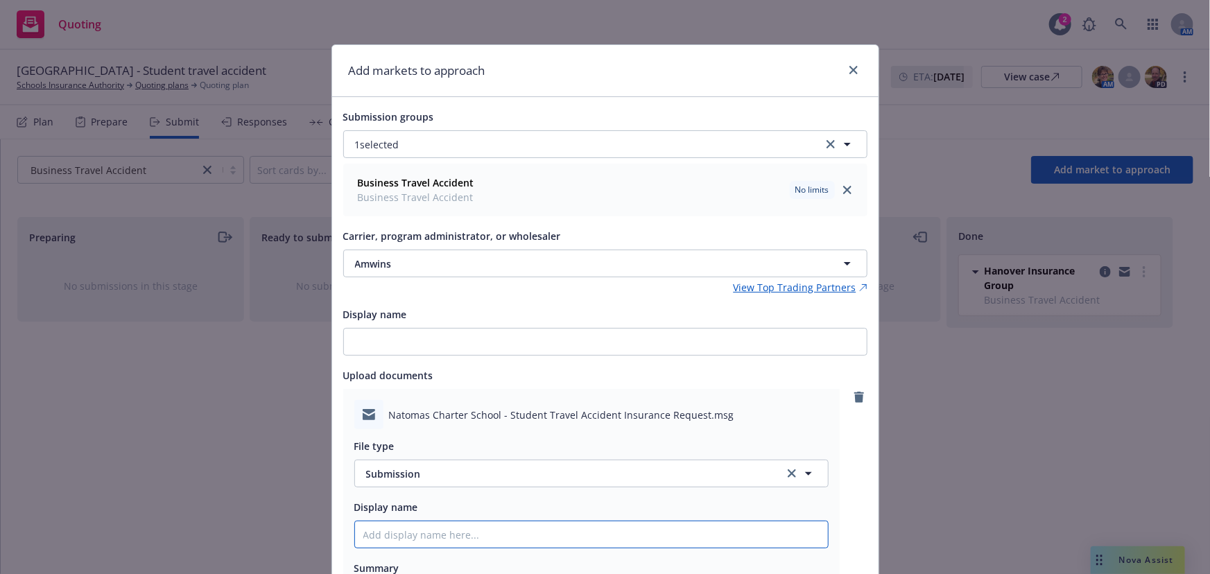
click at [376, 532] on input "Display name" at bounding box center [591, 534] width 473 height 26
type textarea "x"
type input "E"
type textarea "x"
type input "EM"
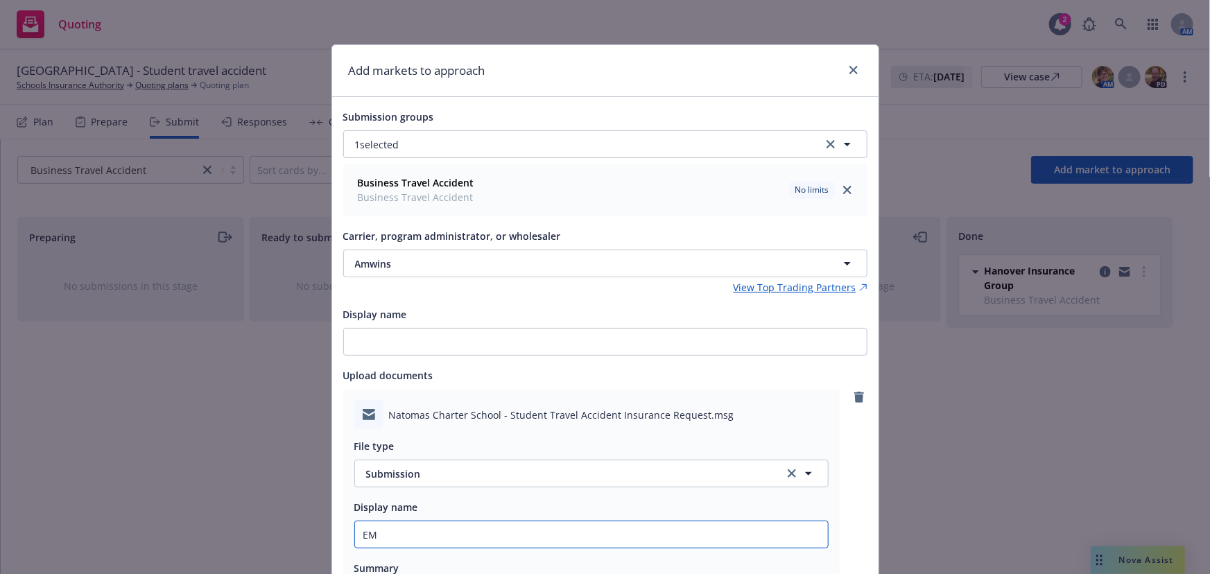
type textarea "x"
type input "EMT"
type textarea "x"
type input "EMTC"
type textarea "x"
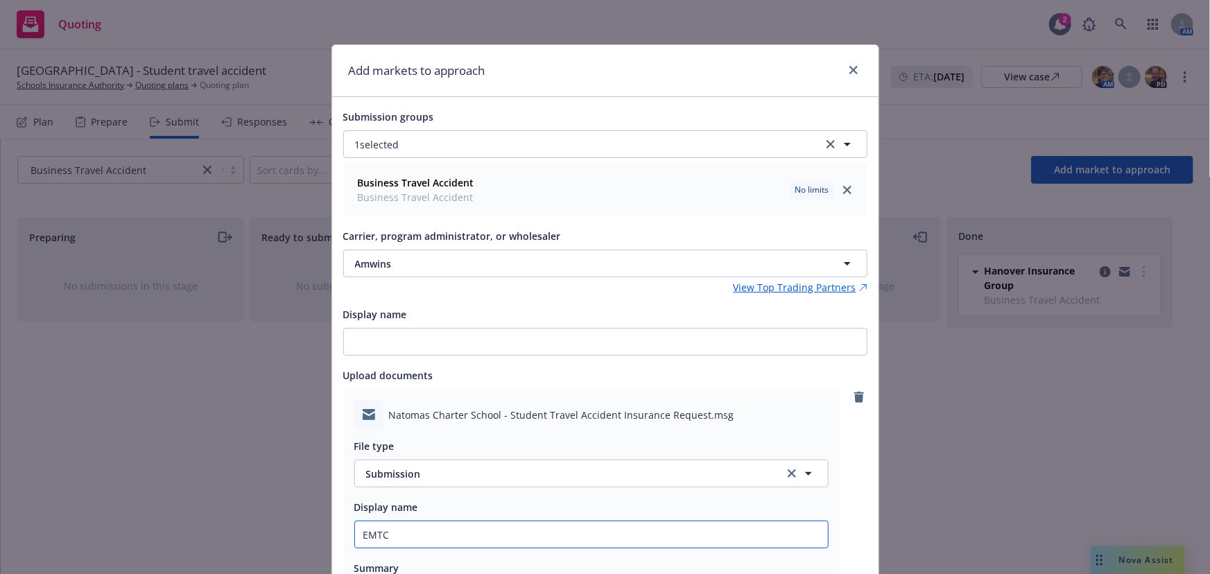
type input "EMTC"
type textarea "x"
type input "EMTC -"
type textarea "x"
type input "EMTC -"
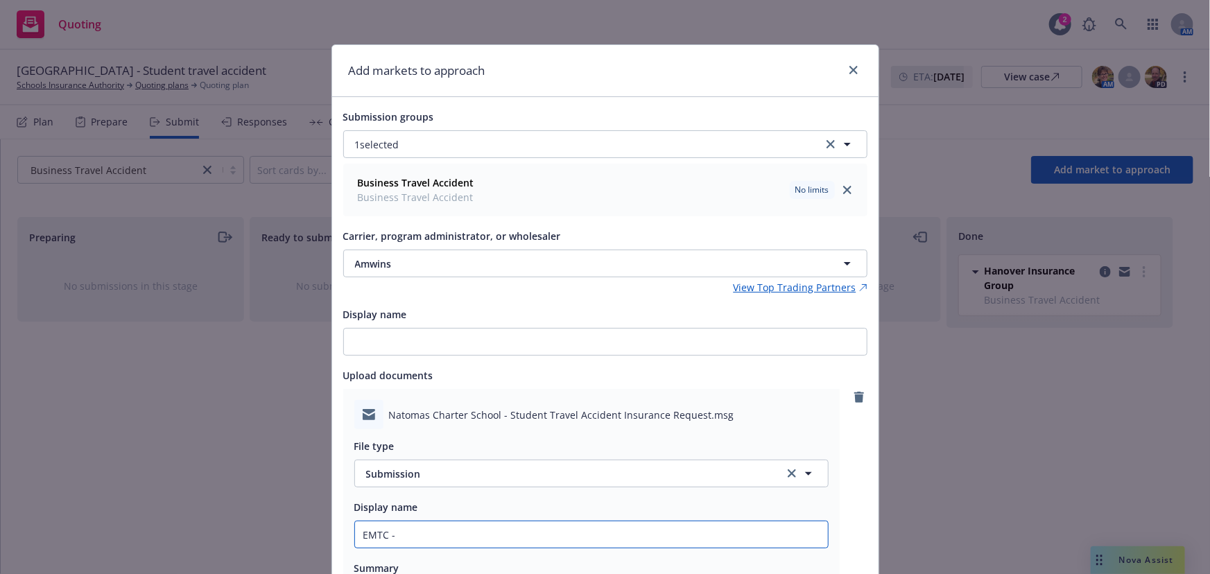
type textarea "x"
type input "EMTC - t"
type textarea "x"
type input "EMTC - tr"
type textarea "x"
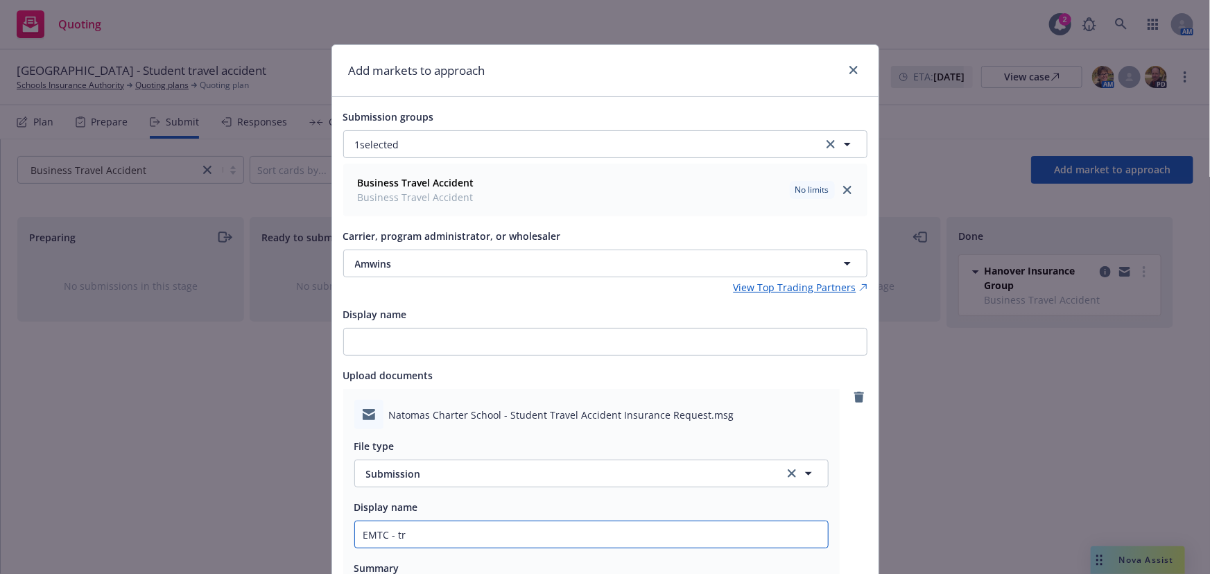
type input "EMTC - tra"
type textarea "x"
type input "EMTC - trav"
type textarea "x"
type input "EMTC - trave"
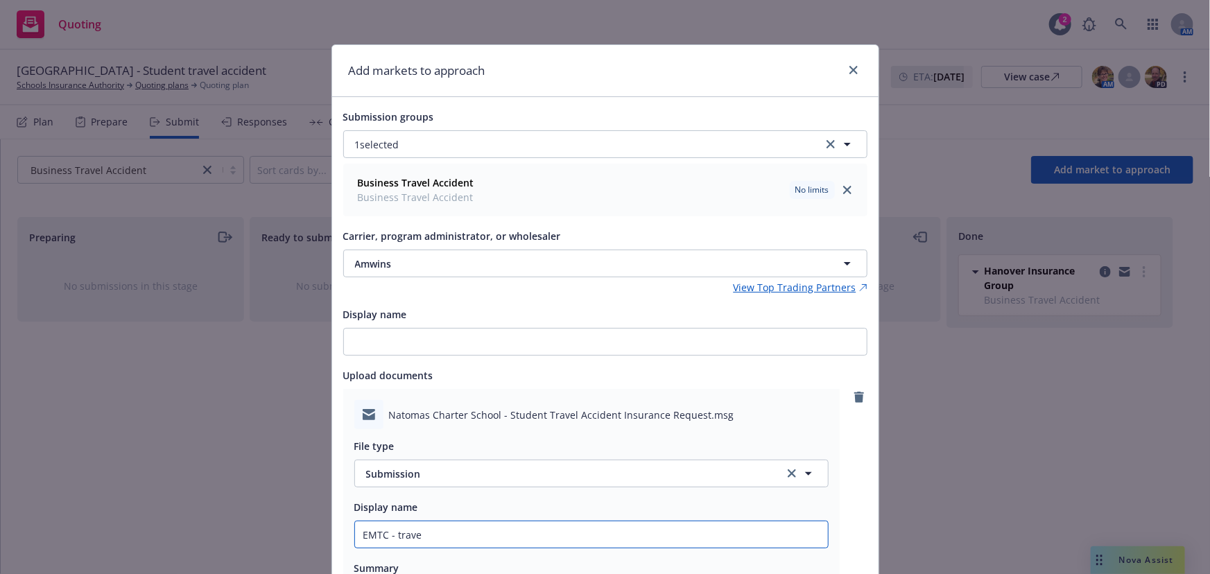
type textarea "x"
type input "EMTC - travel"
type textarea "x"
type input "EMTC - travel"
type textarea "x"
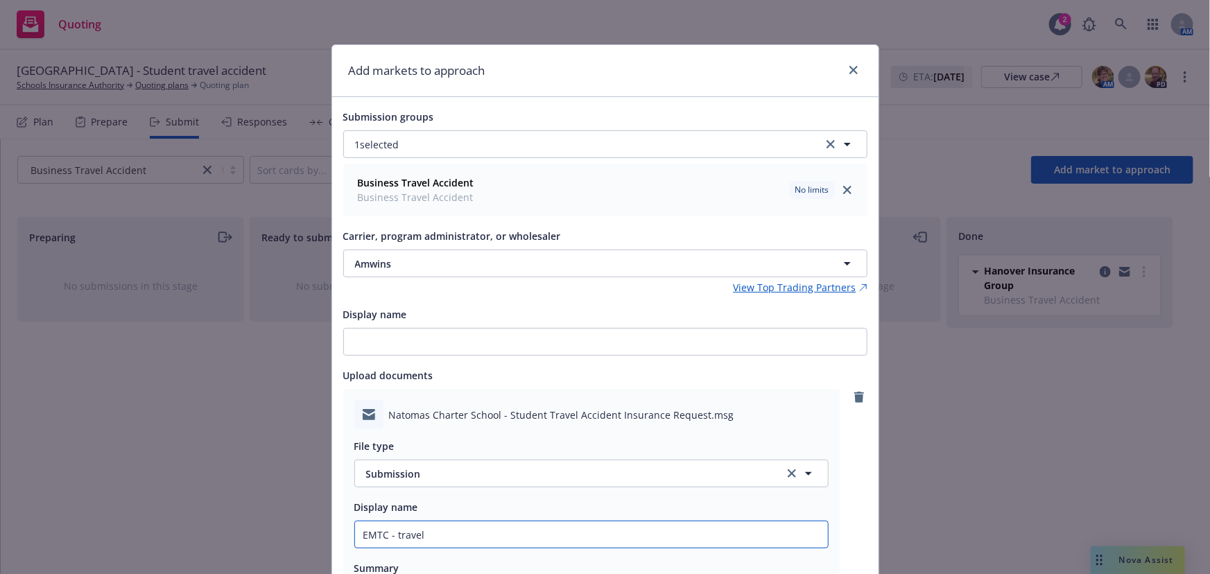
type input "EMTC - travel a"
type textarea "x"
type input "EMTC - travel ac"
type textarea "x"
type input "EMTC - travel acc"
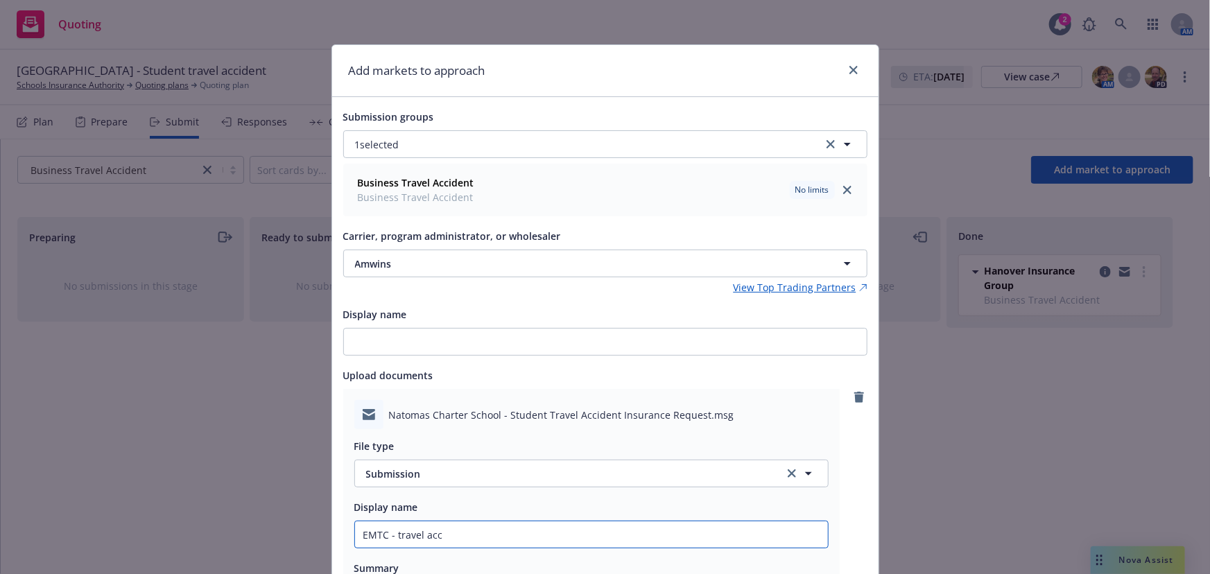
type textarea "x"
type input "EMTC - travel acci"
type textarea "x"
type input "EMTC - travel accid"
type textarea "x"
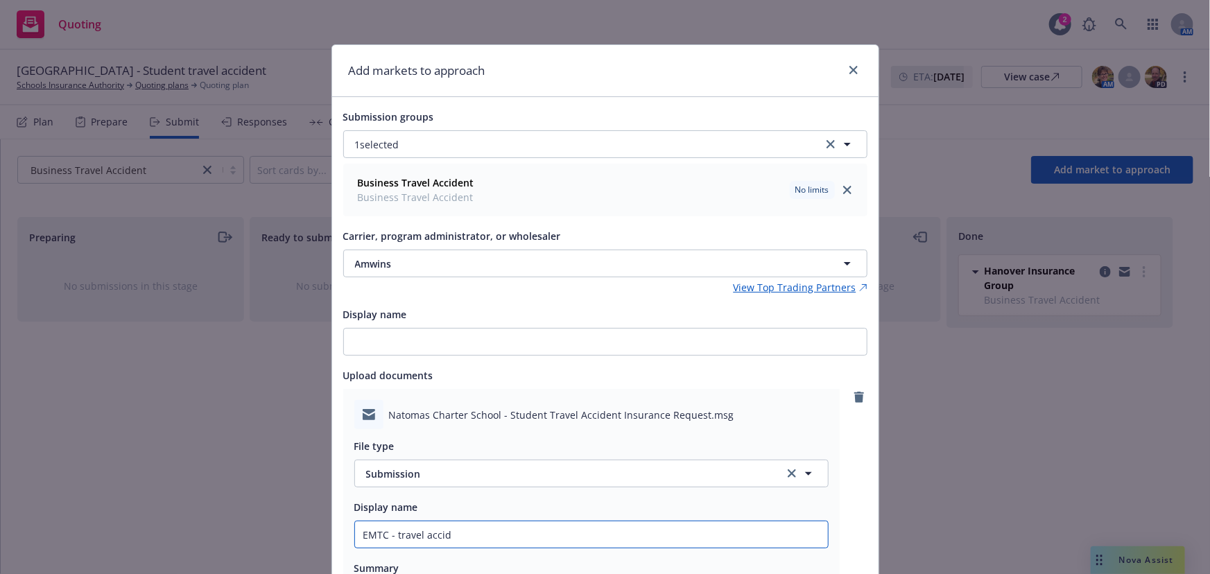
type input "EMTC - travel accide"
type textarea "x"
type input "EMTC - travel acciden"
type textarea "x"
type input "EMTC - travel accident"
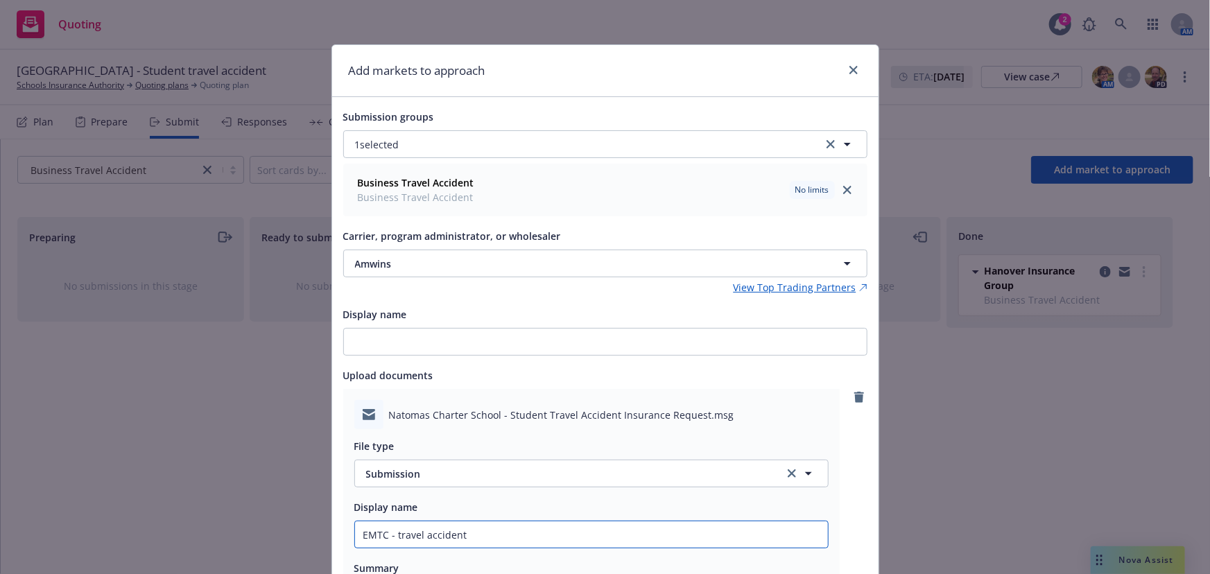
type textarea "x"
type input "EMTC - travel accident"
type textarea "x"
type input "EMTC - travel accident i"
type textarea "x"
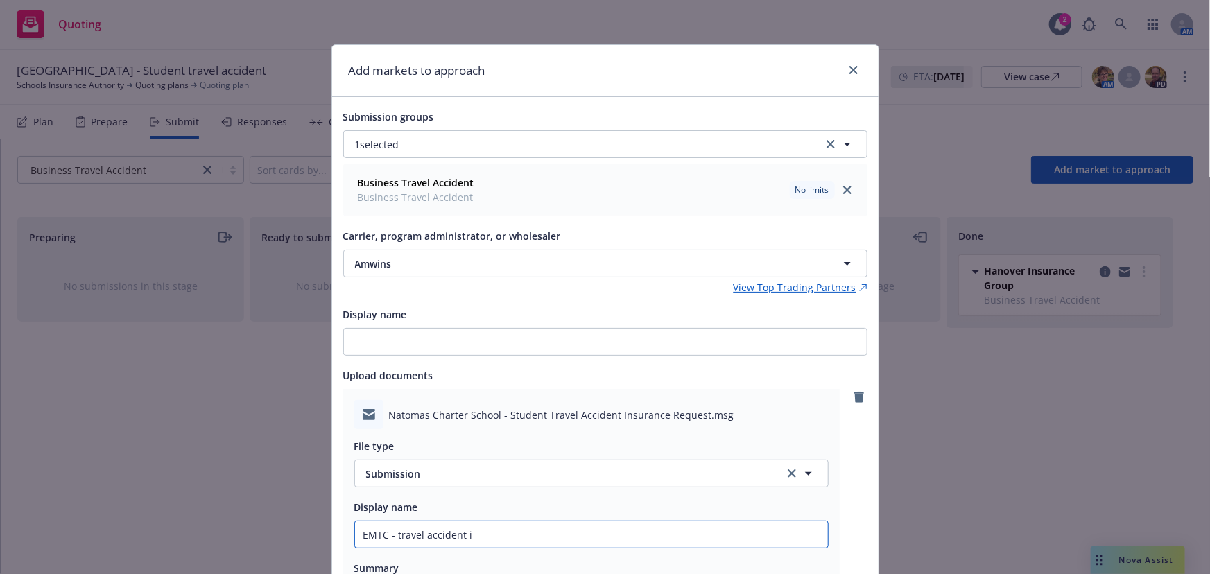
type input "EMTC - travel accident in"
type textarea "x"
type input "EMTC - travel accident ins"
type textarea "x"
type input "EMTC - travel accident insu"
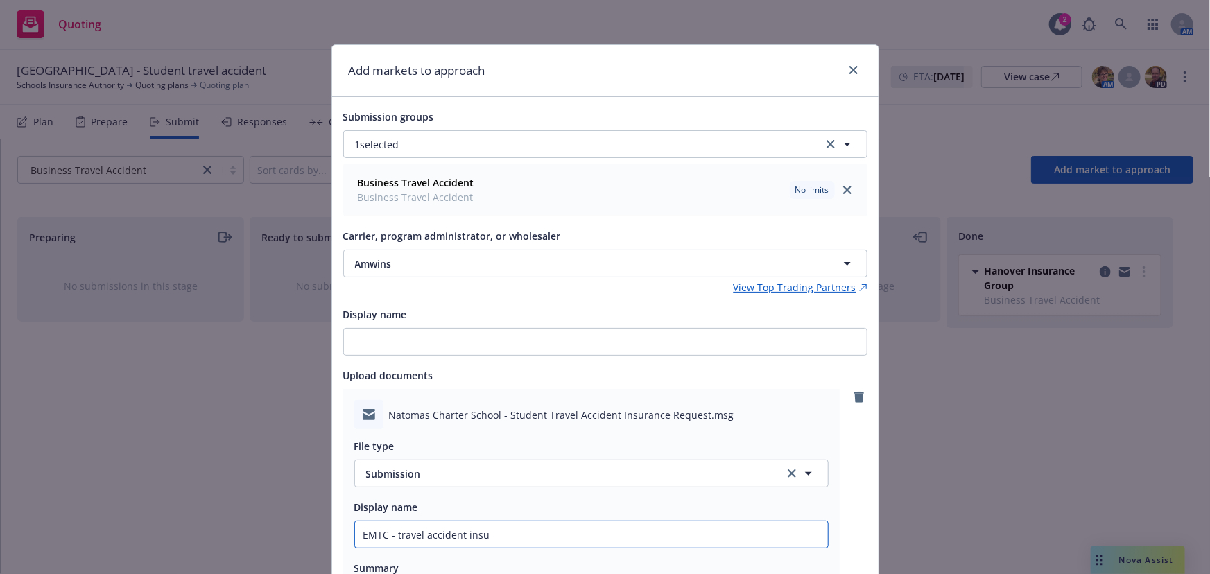
type textarea "x"
type input "EMTC - travel accident insuc"
type textarea "x"
type input "EMTC - travel accident insu"
type textarea "x"
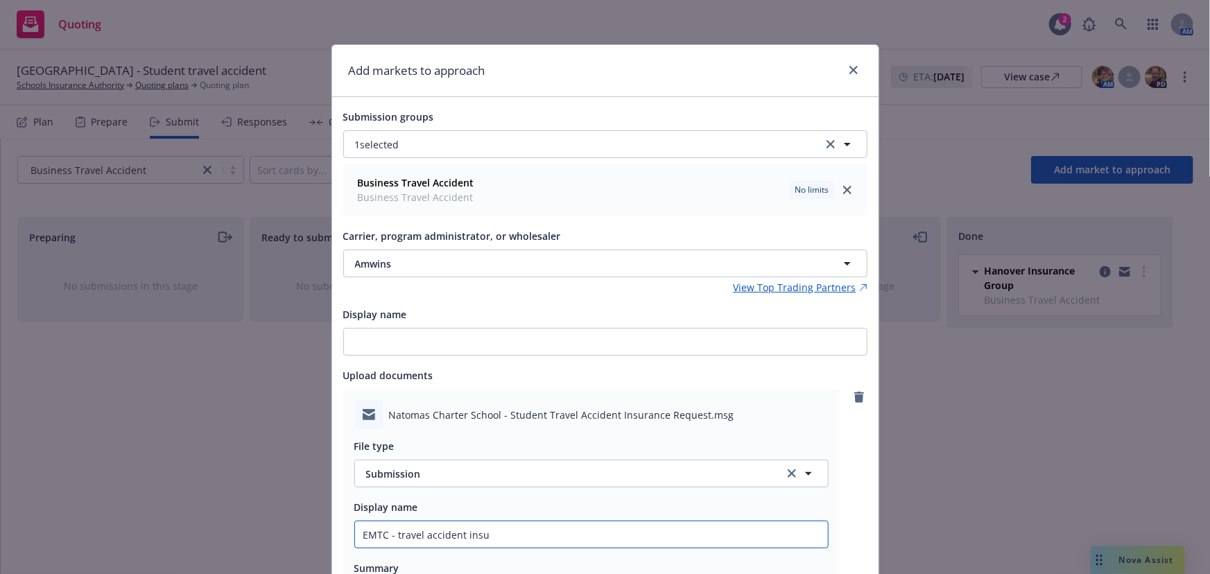
type input "EMTC - travel accident [PERSON_NAME]"
type textarea "x"
type input "EMTC - travel accident insu"
type textarea "x"
type input "EMTC - travel accident insur"
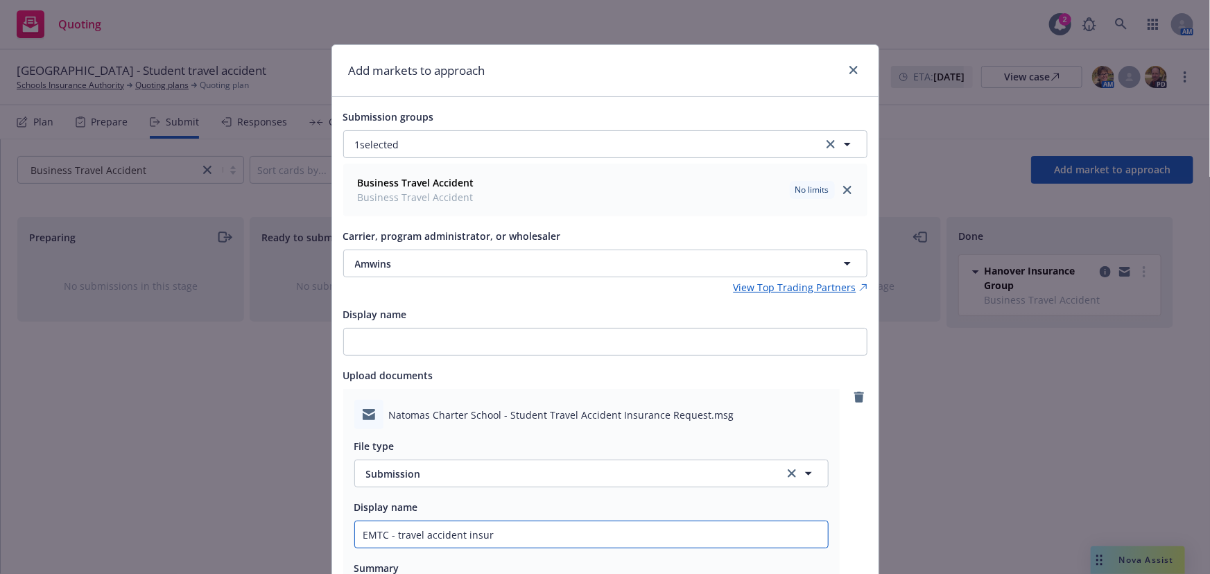
type textarea "x"
type input "EMTC - travel accident insurn"
type textarea "x"
type input "EMTC - travel accident insurna"
type textarea "x"
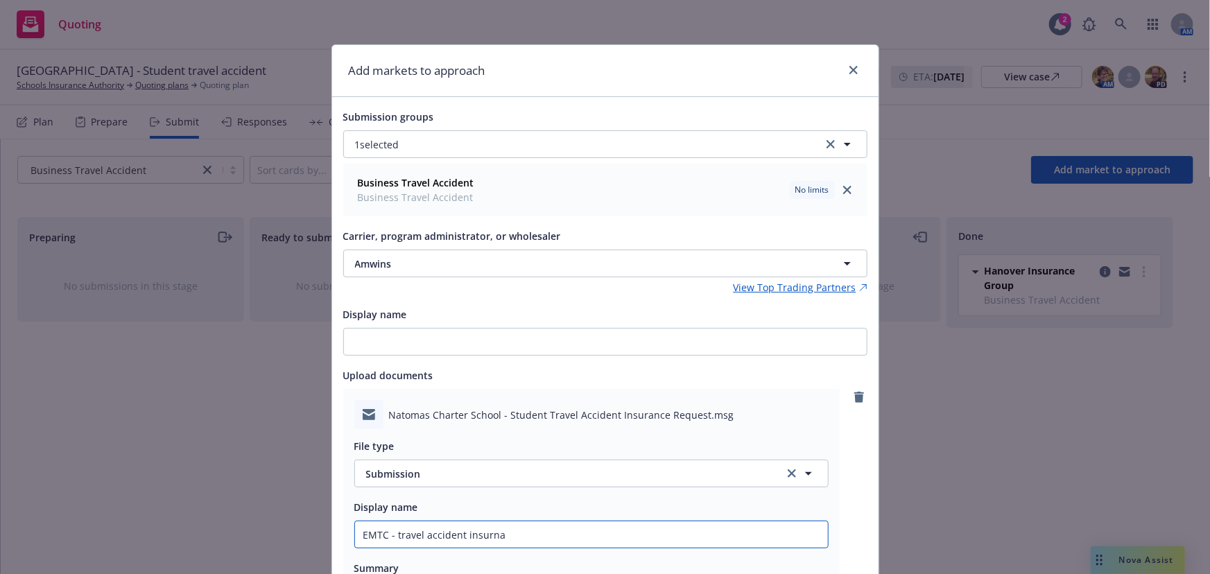
type input "EMTC - travel accident insurn"
type textarea "x"
type input "EMTC - travel accident insur"
type textarea "x"
type input "EMTC - travel accident insura"
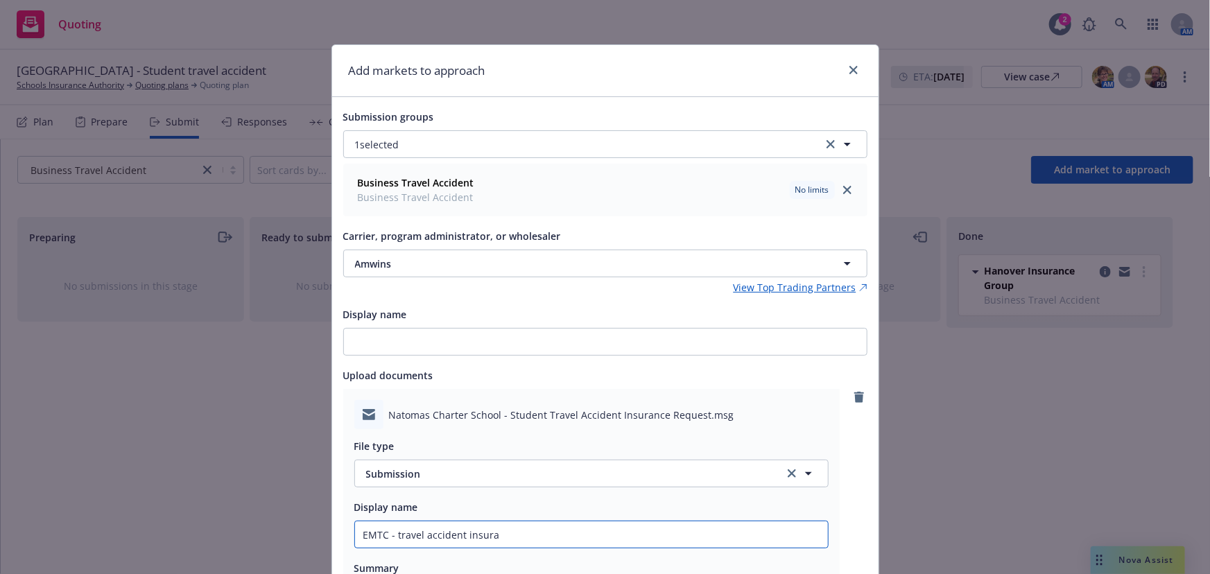
type textarea "x"
type input "EMTC - travel accident insuran"
type textarea "x"
type input "EMTC - travel accident insuranc"
type textarea "x"
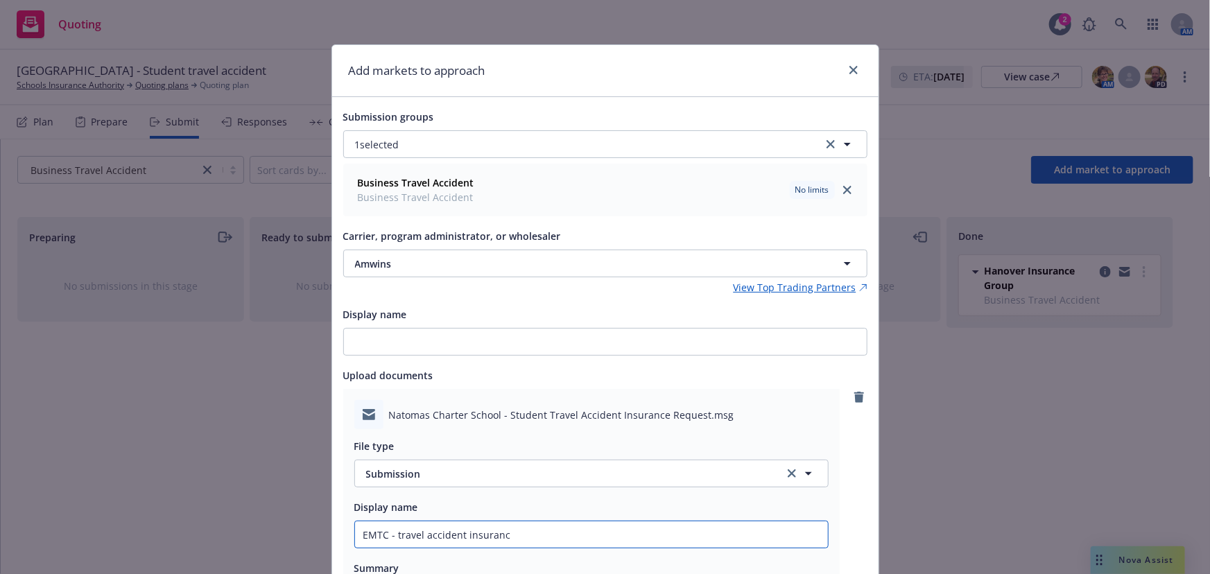
type input "EMTC - travel accident insurance"
type textarea "x"
type input "EMTC - travel accident insurance"
type textarea "x"
type input "EMTC - travel accident insurance s"
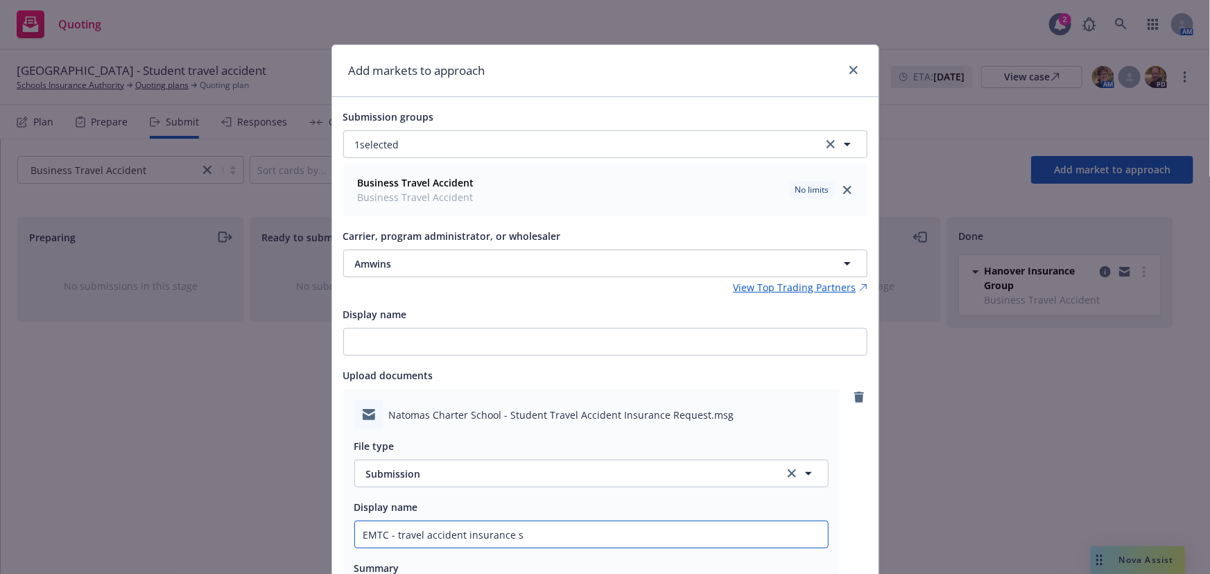
type textarea "x"
type input "EMTC - travel accident insurance su"
type textarea "x"
type input "EMTC - travel accident insurance sub"
type textarea "x"
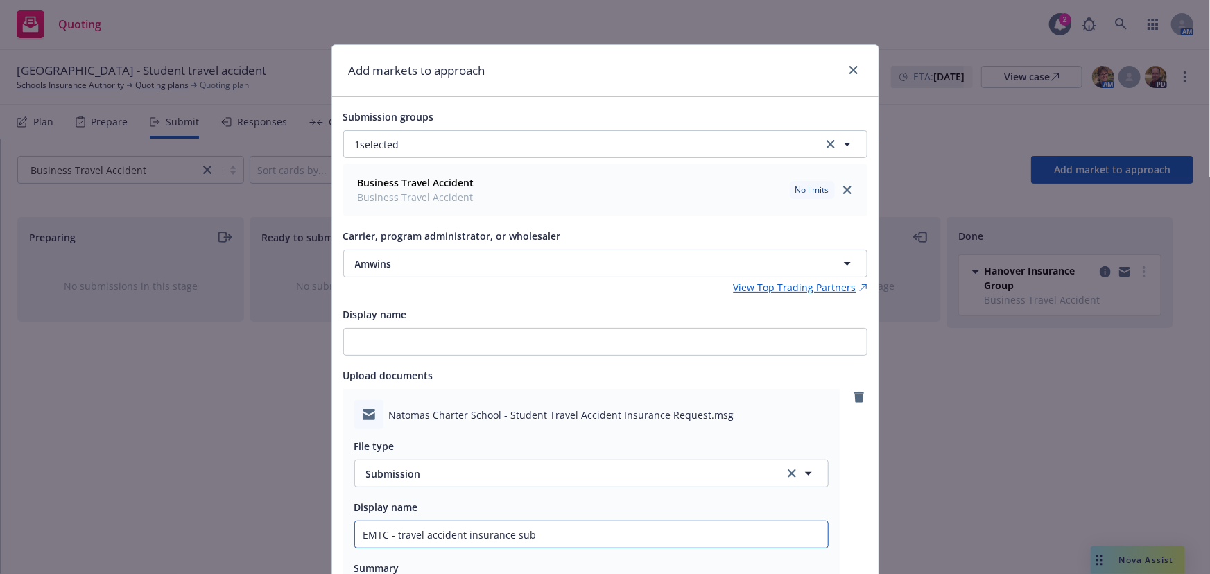
type input "EMTC - travel accident insurance subm"
type textarea "x"
type input "EMTC - travel accident insurance submi"
type textarea "x"
type input "EMTC - travel accident insurance submis"
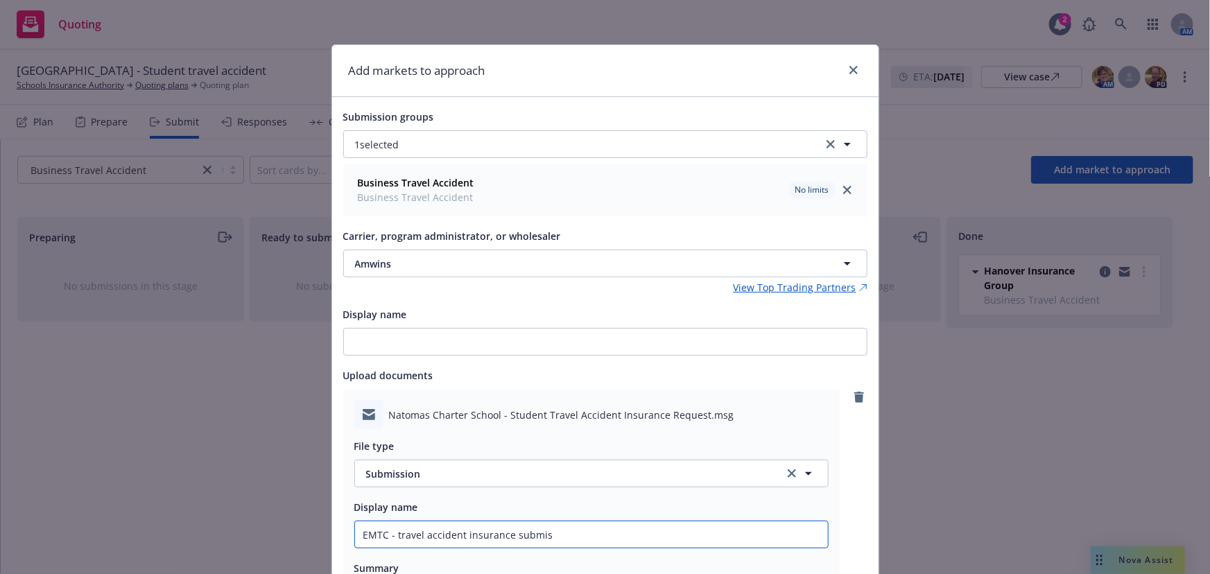
type textarea "x"
type input "EMTC - travel accident insurance submiss"
type textarea "x"
type input "EMTC - travel accident insurance submissi"
type textarea "x"
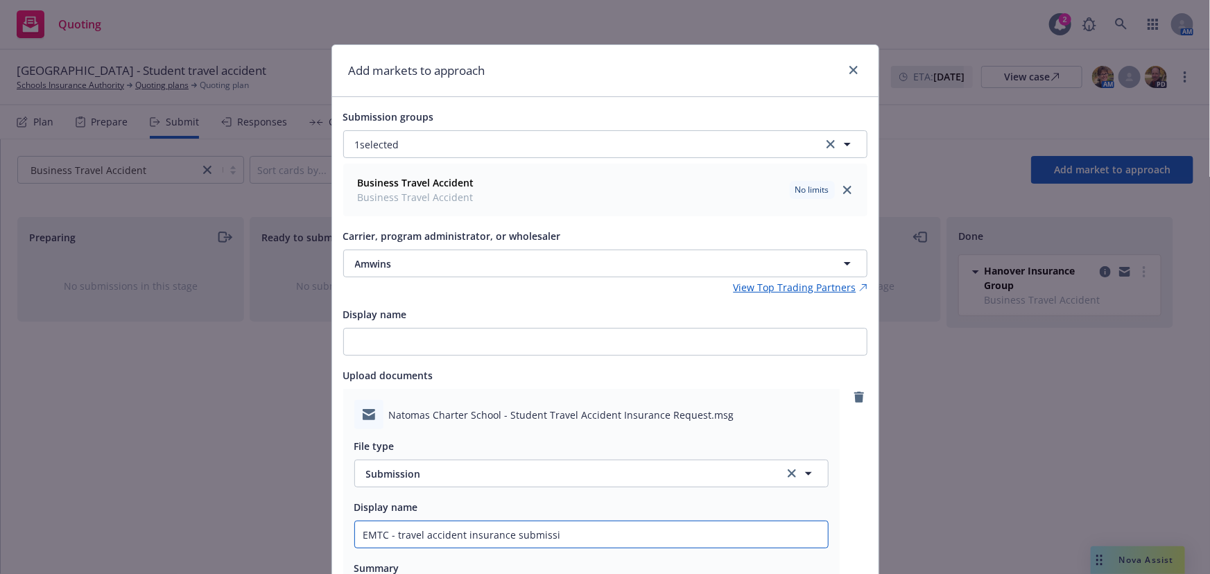
type input "EMTC - travel accident insurance submissio"
type textarea "x"
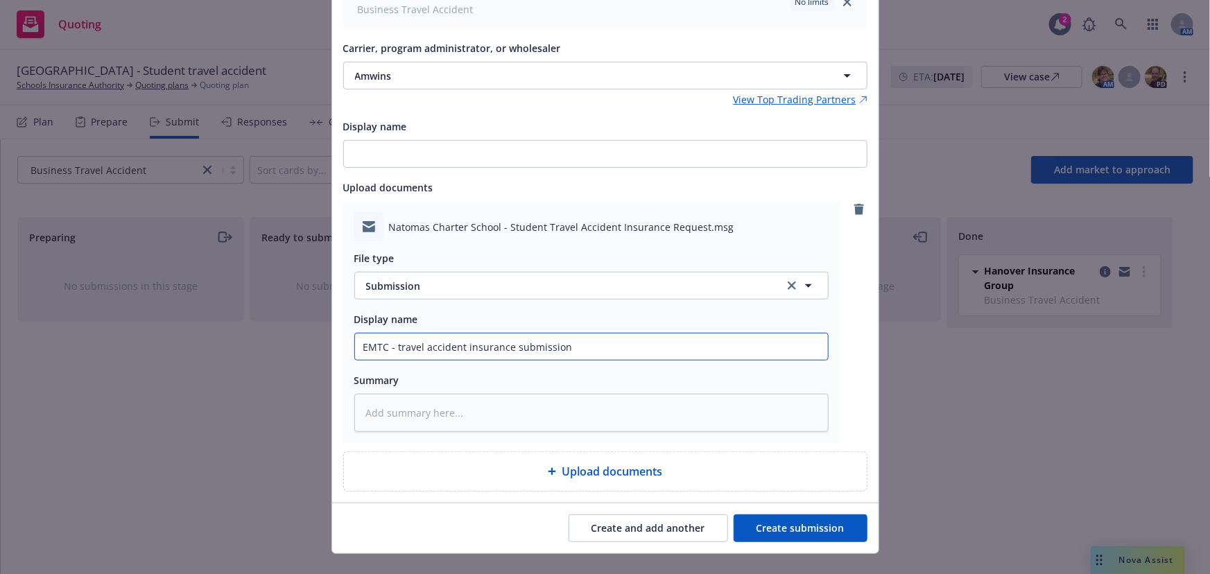
scroll to position [189, 0]
type input "EMTC - travel accident insurance submission"
click at [811, 521] on button "Create submission" at bounding box center [801, 528] width 134 height 28
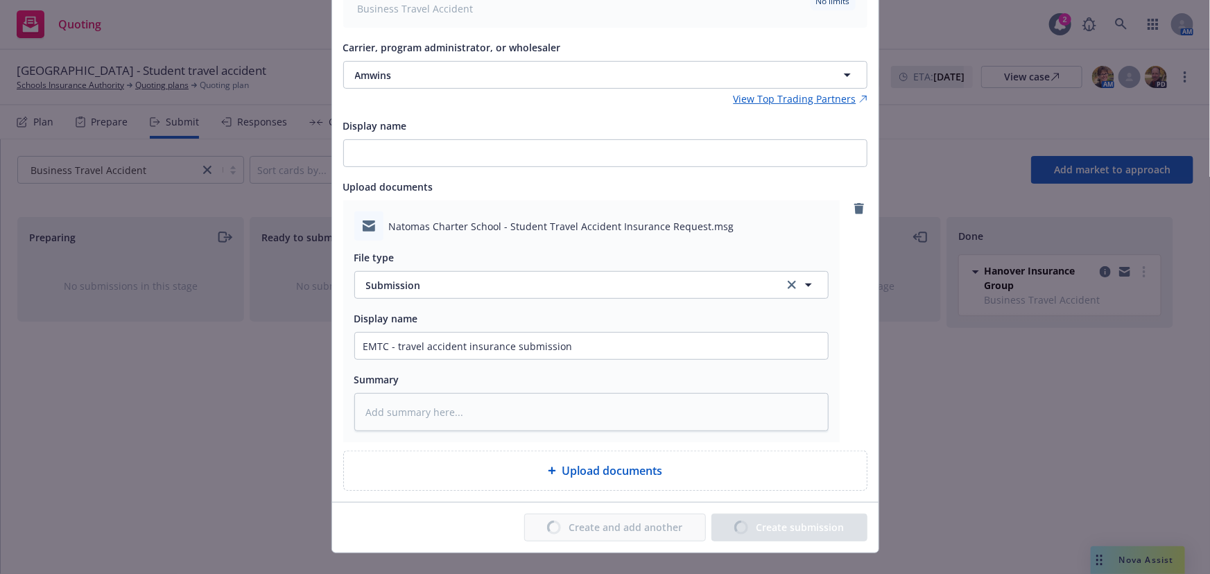
type textarea "x"
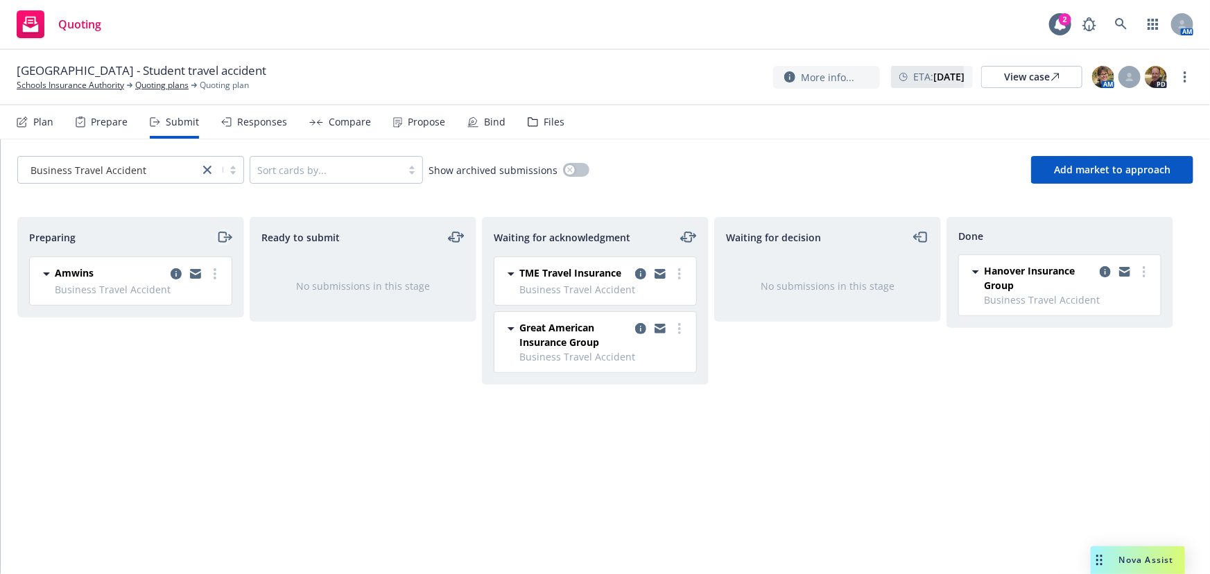
click at [226, 237] on icon "moveRight" at bounding box center [227, 237] width 7 height 0
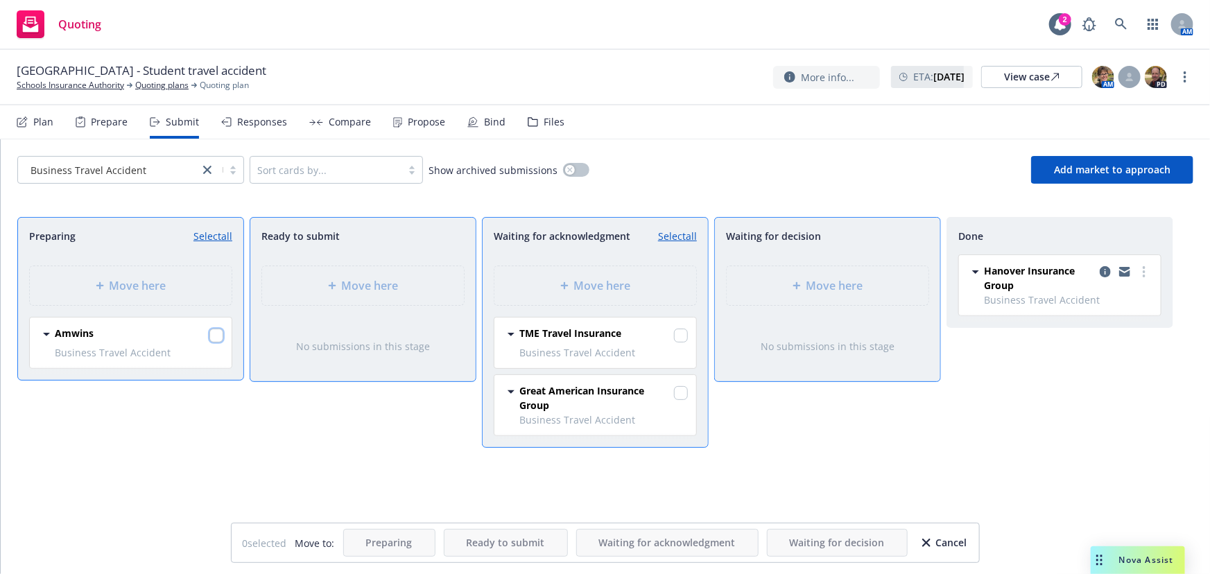
click at [217, 338] on input "checkbox" at bounding box center [216, 336] width 14 height 14
checkbox input "true"
click at [609, 280] on span "Move here" at bounding box center [602, 285] width 57 height 17
